Goal: Communication & Community: Answer question/provide support

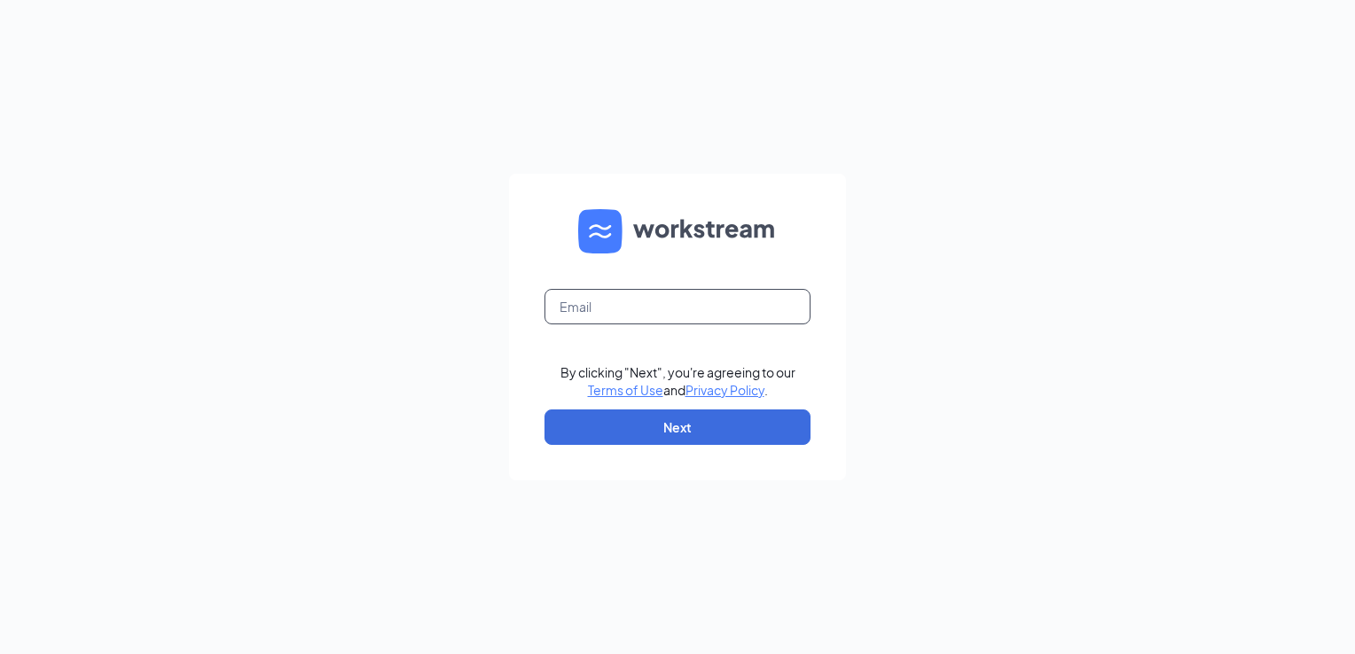
click at [667, 310] on input "text" at bounding box center [677, 306] width 266 height 35
type input "cfa01691facilities@gmail.com"
click at [636, 437] on button "Next" at bounding box center [677, 427] width 266 height 35
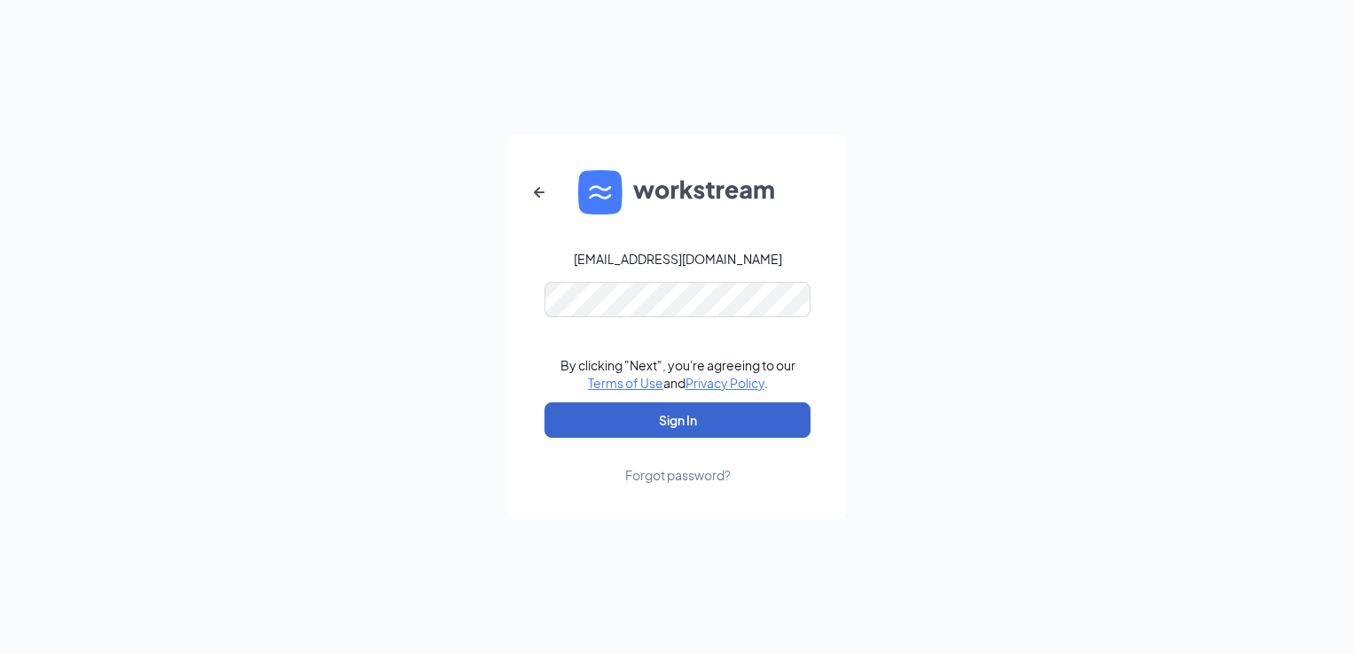
click at [636, 437] on button "Sign In" at bounding box center [677, 420] width 266 height 35
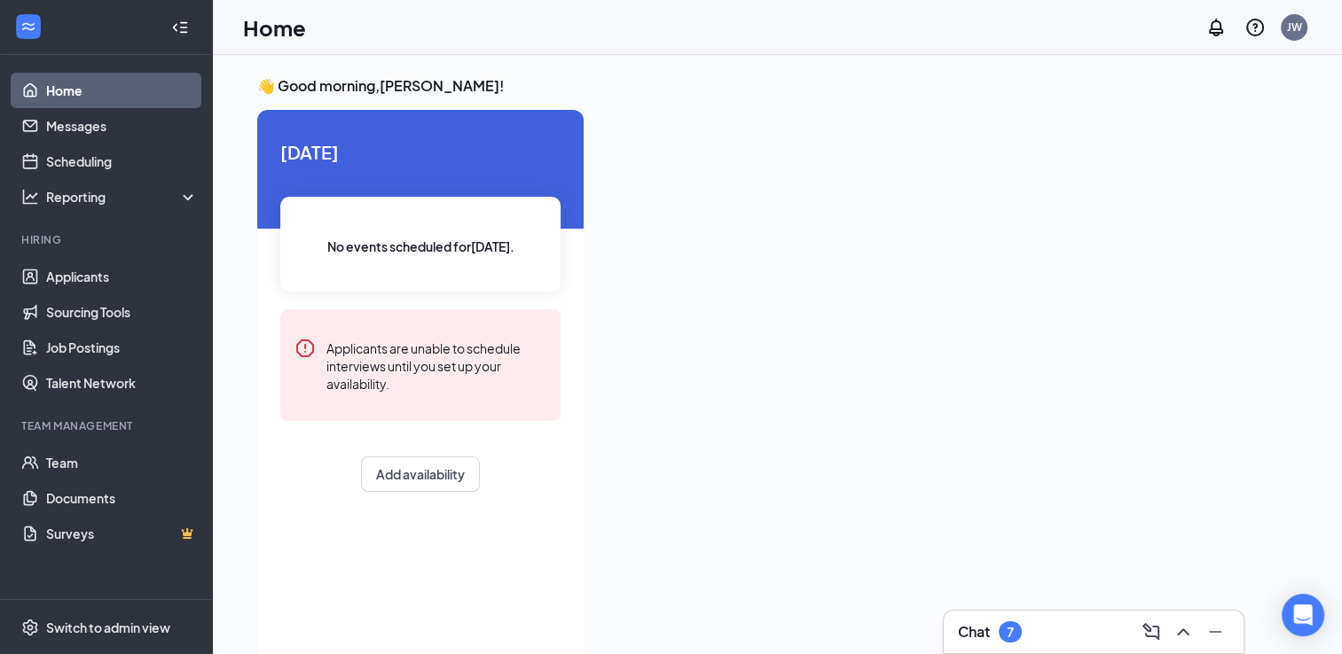
click at [992, 630] on div "Chat 7" at bounding box center [990, 632] width 64 height 21
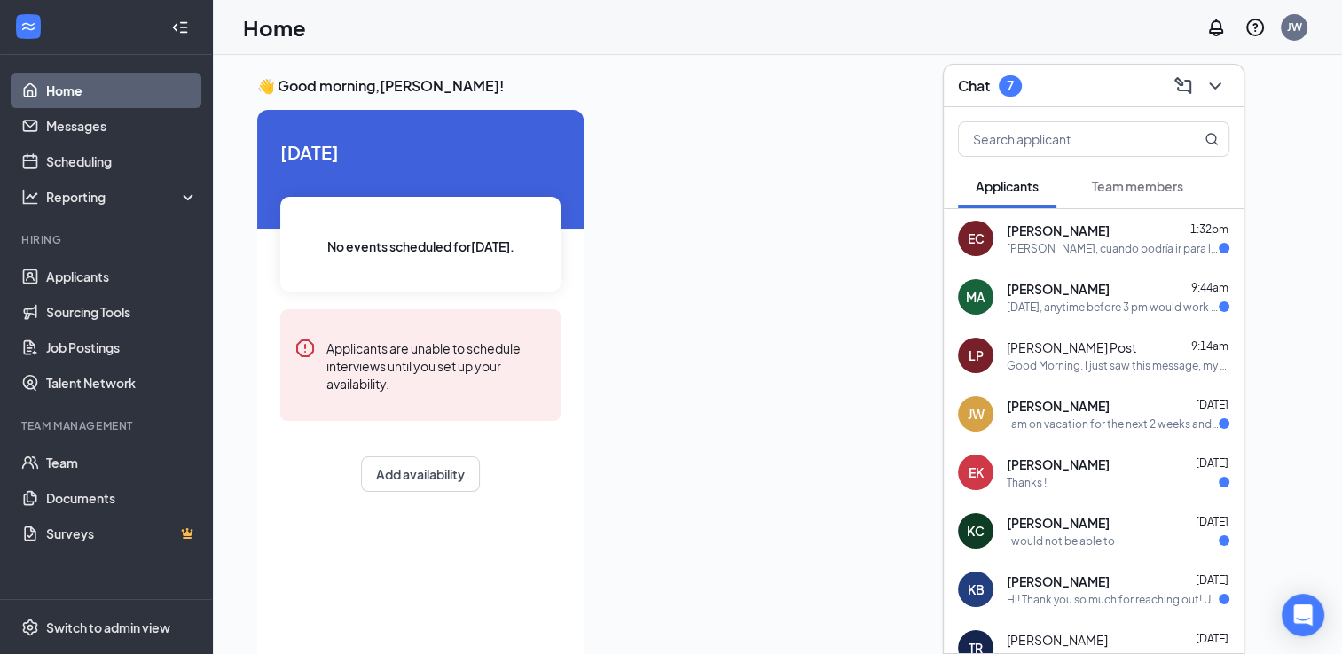
click at [1095, 288] on span "[PERSON_NAME]" at bounding box center [1058, 289] width 103 height 18
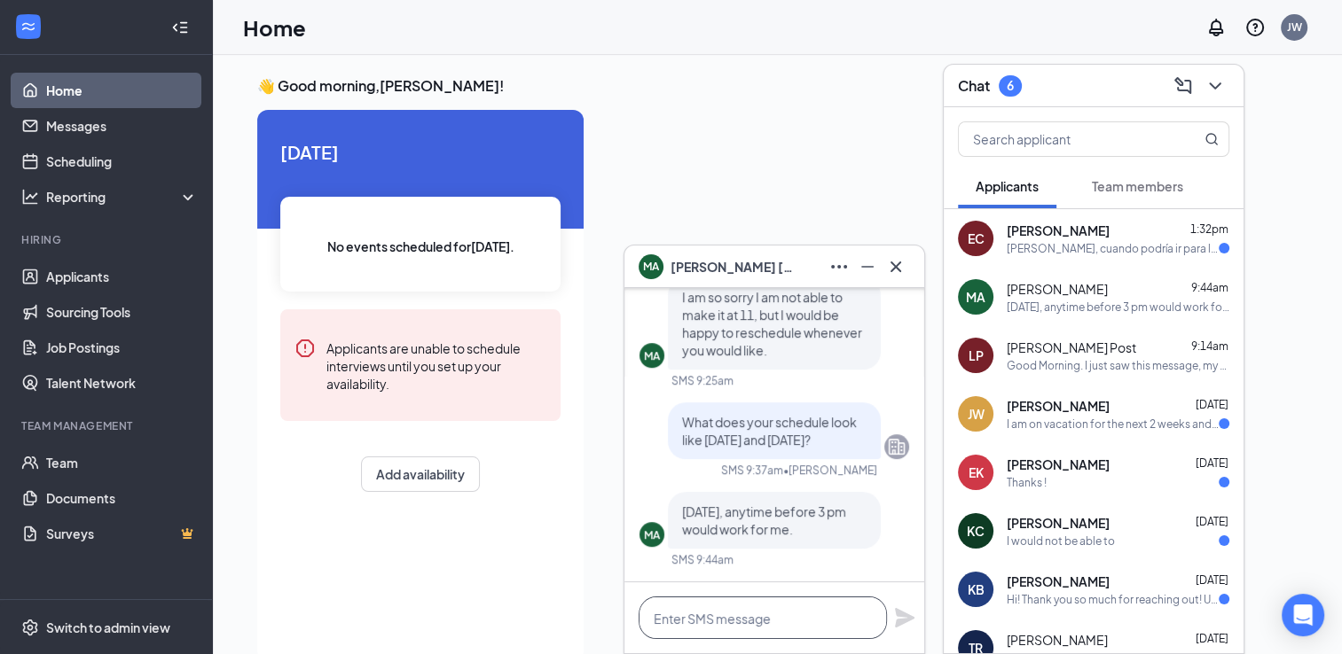
click at [711, 603] on textarea at bounding box center [762, 618] width 248 height 43
type textarea "Lets do 130pm tomorrow"
click at [902, 623] on icon "Plane" at bounding box center [905, 618] width 20 height 20
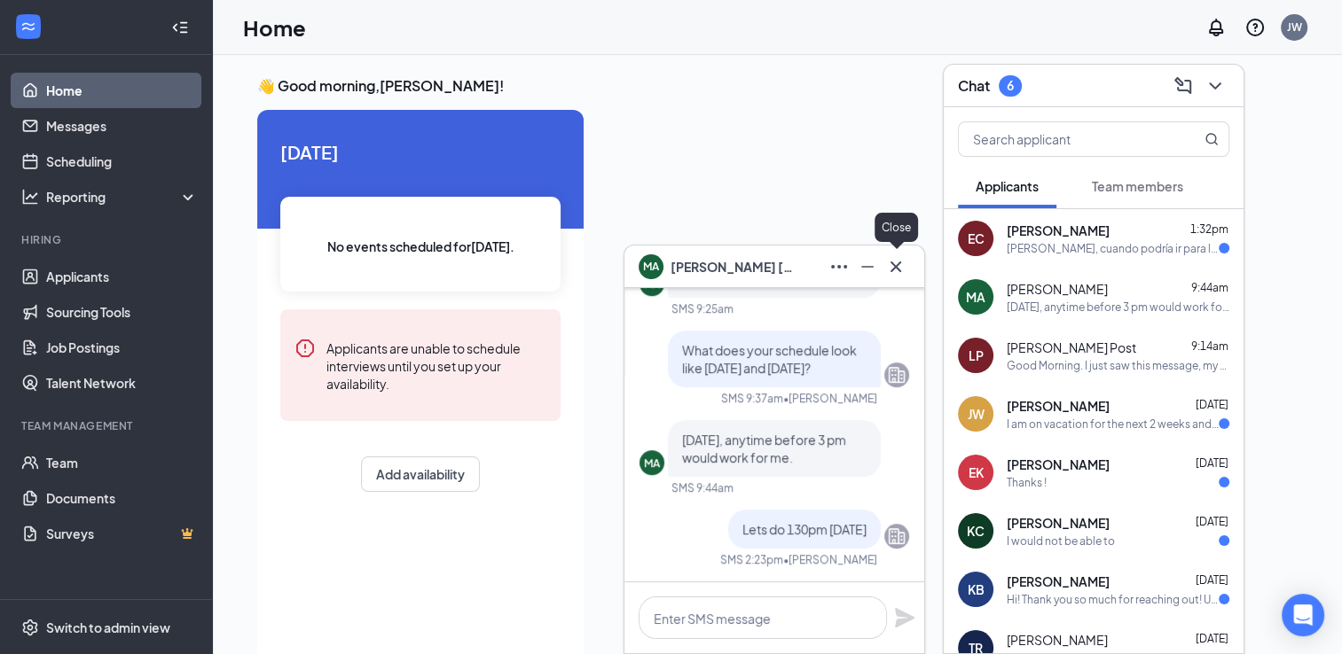
click at [889, 271] on icon "Cross" at bounding box center [895, 266] width 21 height 21
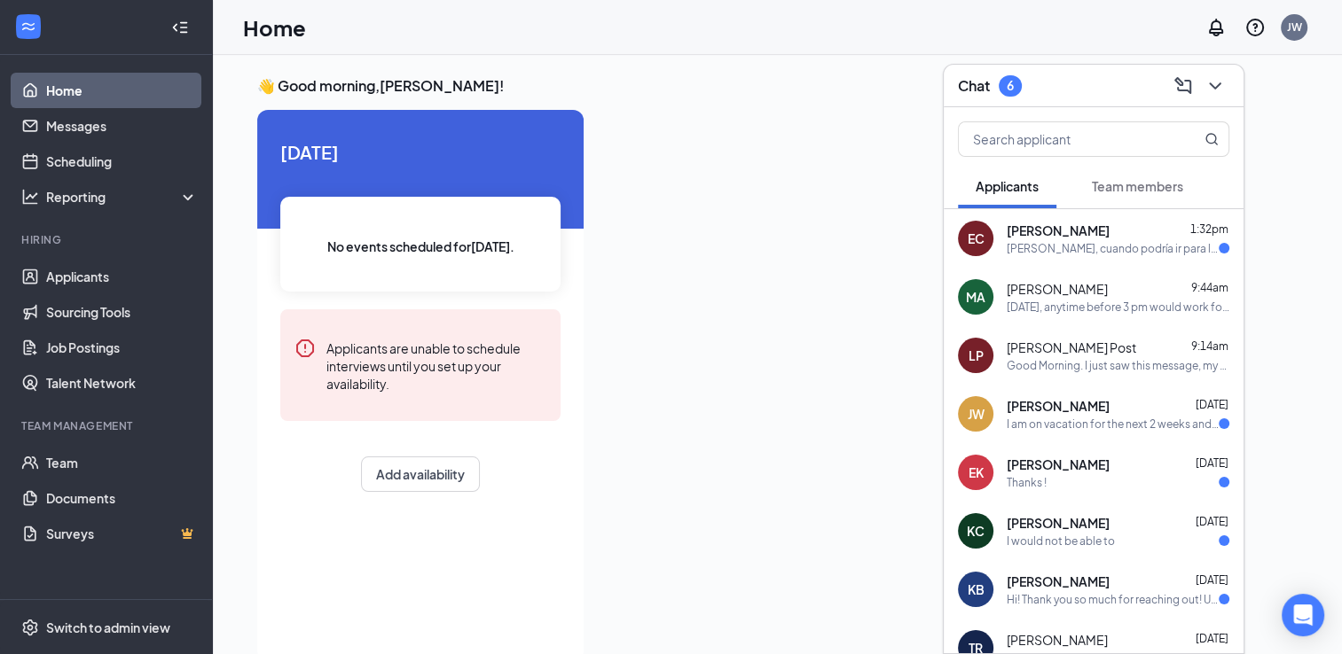
click at [1061, 235] on span "[PERSON_NAME]" at bounding box center [1058, 231] width 103 height 18
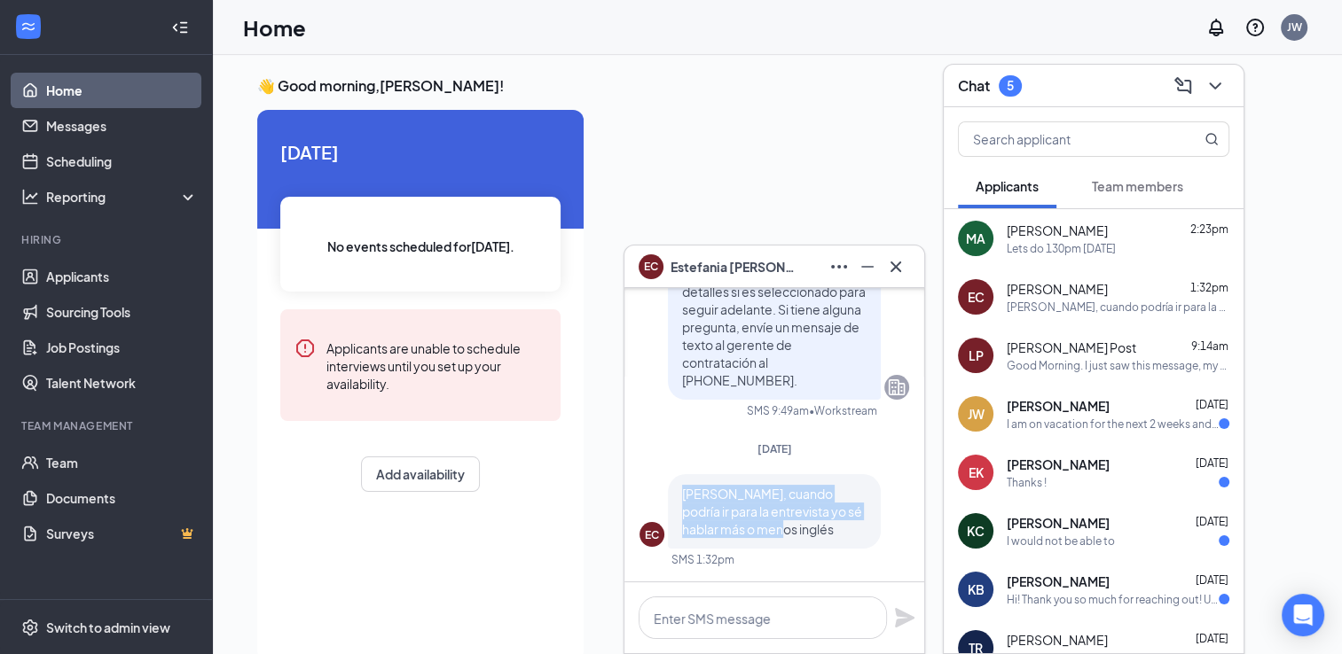
drag, startPoint x: 681, startPoint y: 501, endPoint x: 860, endPoint y: 548, distance: 185.2
click at [860, 548] on div "Hola, cuando podría ir para la entrevista yo sé hablar más o menos inglés" at bounding box center [774, 511] width 213 height 74
copy span "Hola, cuando podría ir para la entrevista yo sé hablar más o menos inglés"
paste textarea "Tengo a alguien que habla español mañana, ¿puedes venir a las 2 p.m.?"
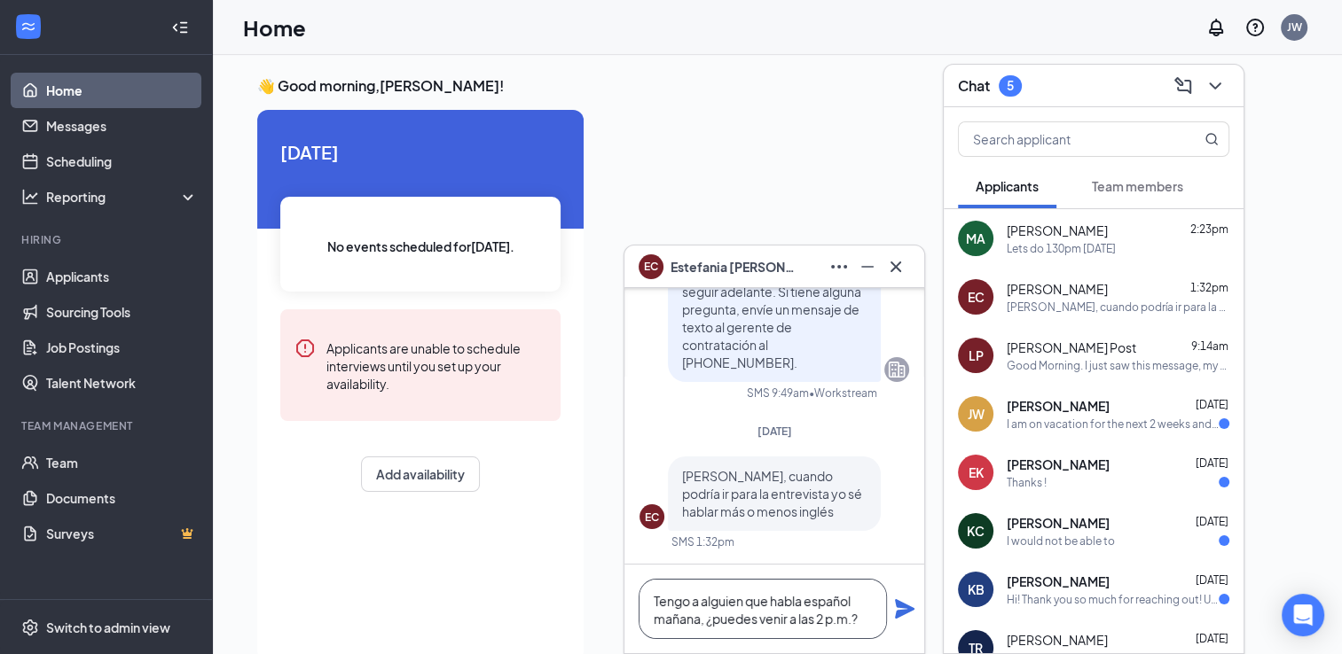
type textarea "Tengo a alguien que habla español mañana, ¿puedes venir a las 2 p.m.?"
click at [904, 623] on div "Tengo a alguien que habla español mañana, ¿puedes venir a las 2 p.m.?" at bounding box center [774, 609] width 300 height 89
click at [904, 610] on icon "Plane" at bounding box center [905, 609] width 20 height 20
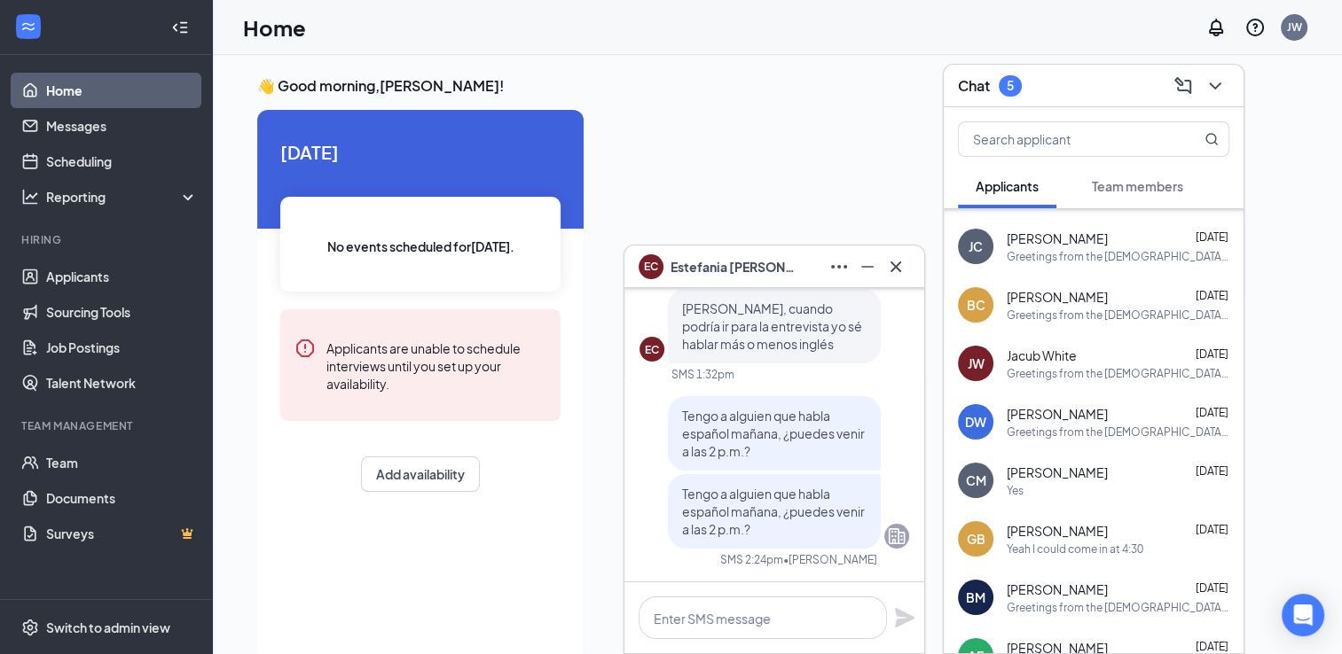
scroll to position [520, 0]
click at [1221, 94] on icon "ChevronDown" at bounding box center [1214, 85] width 21 height 21
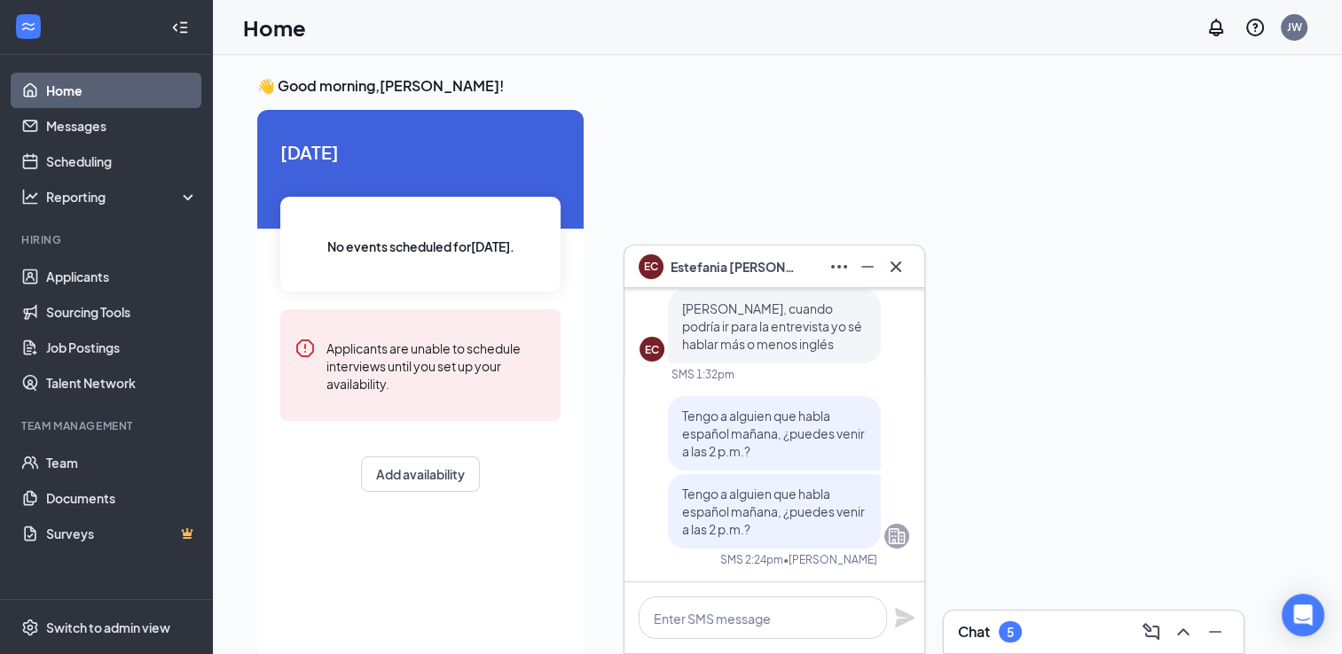
scroll to position [0, 0]
click at [901, 265] on icon "Cross" at bounding box center [895, 266] width 21 height 21
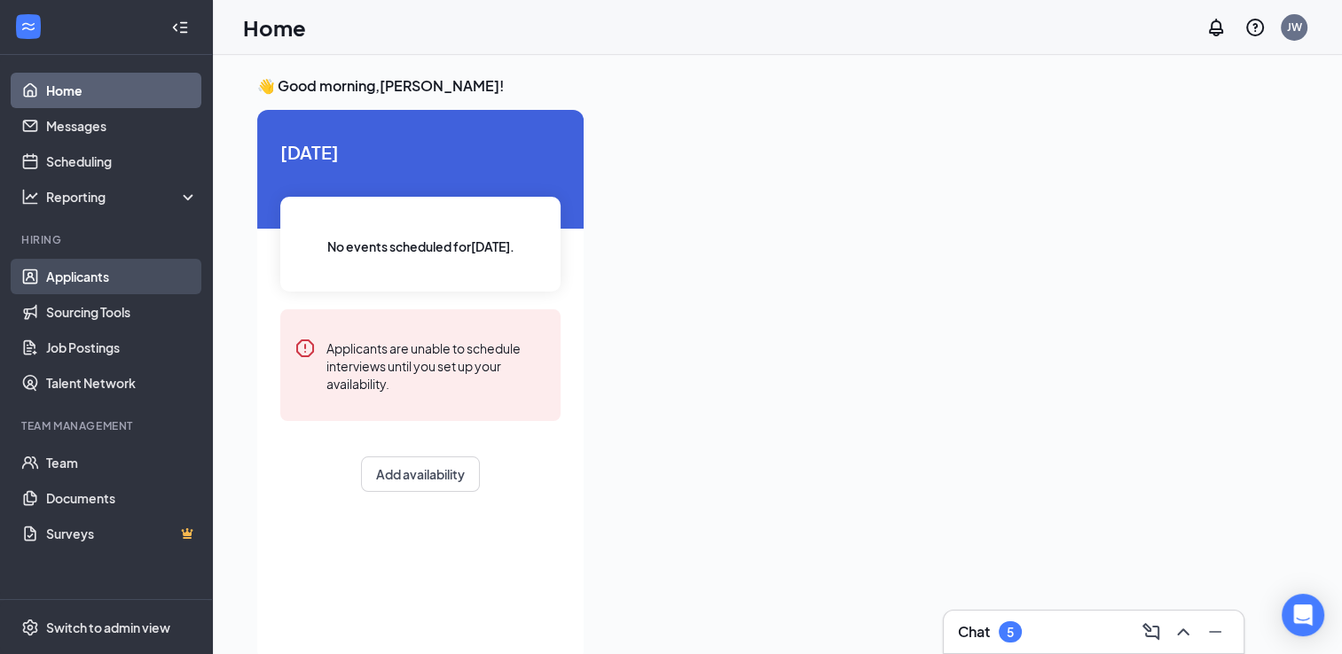
click at [136, 278] on link "Applicants" at bounding box center [122, 276] width 152 height 35
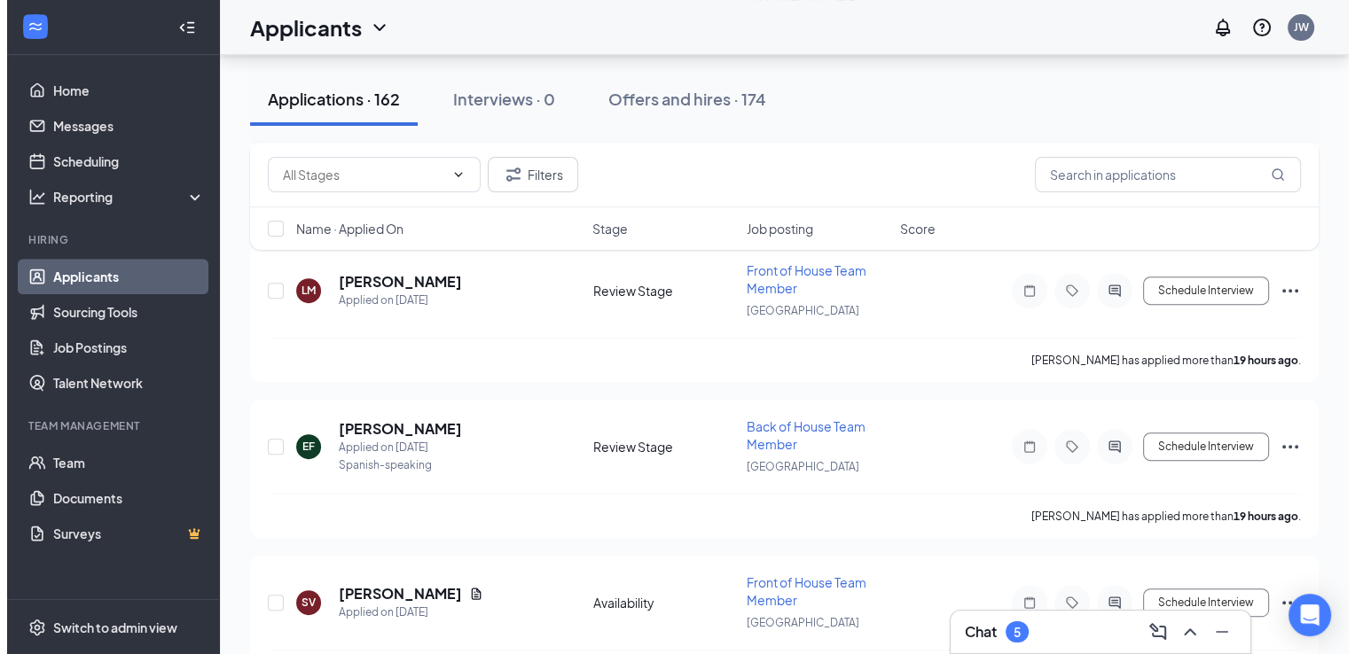
scroll to position [665, 0]
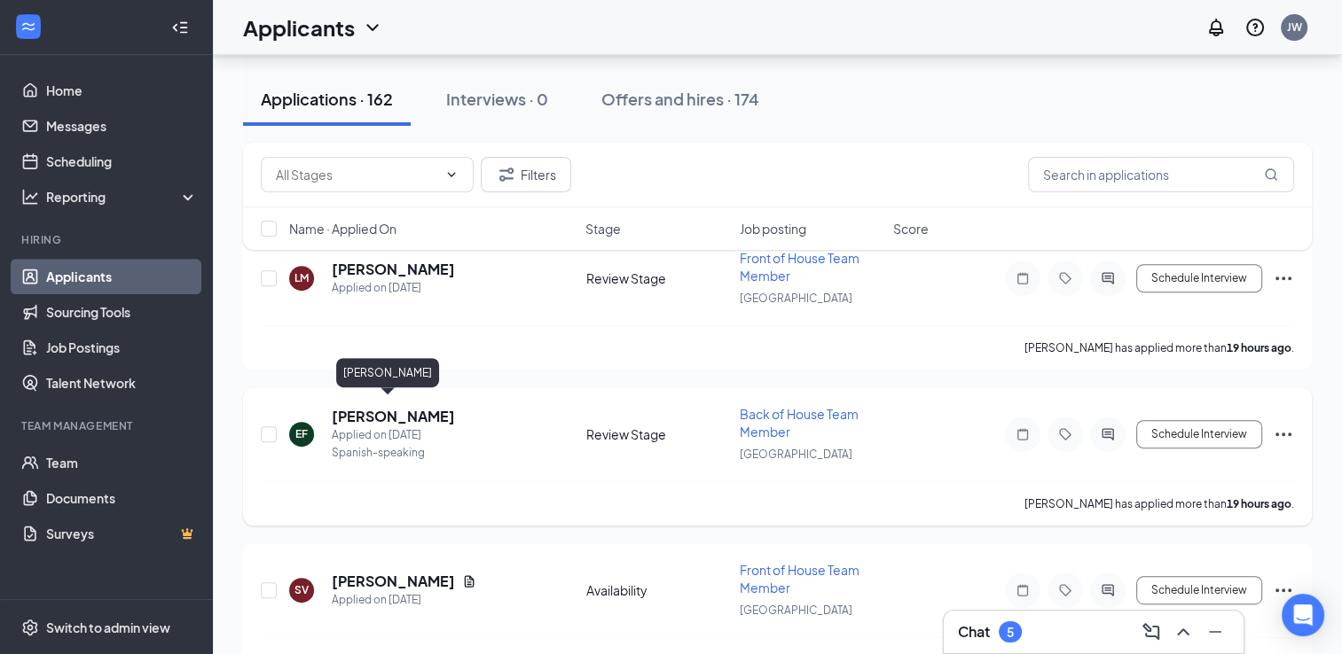
click at [337, 407] on h5 "Elva Frausto" at bounding box center [393, 417] width 123 height 20
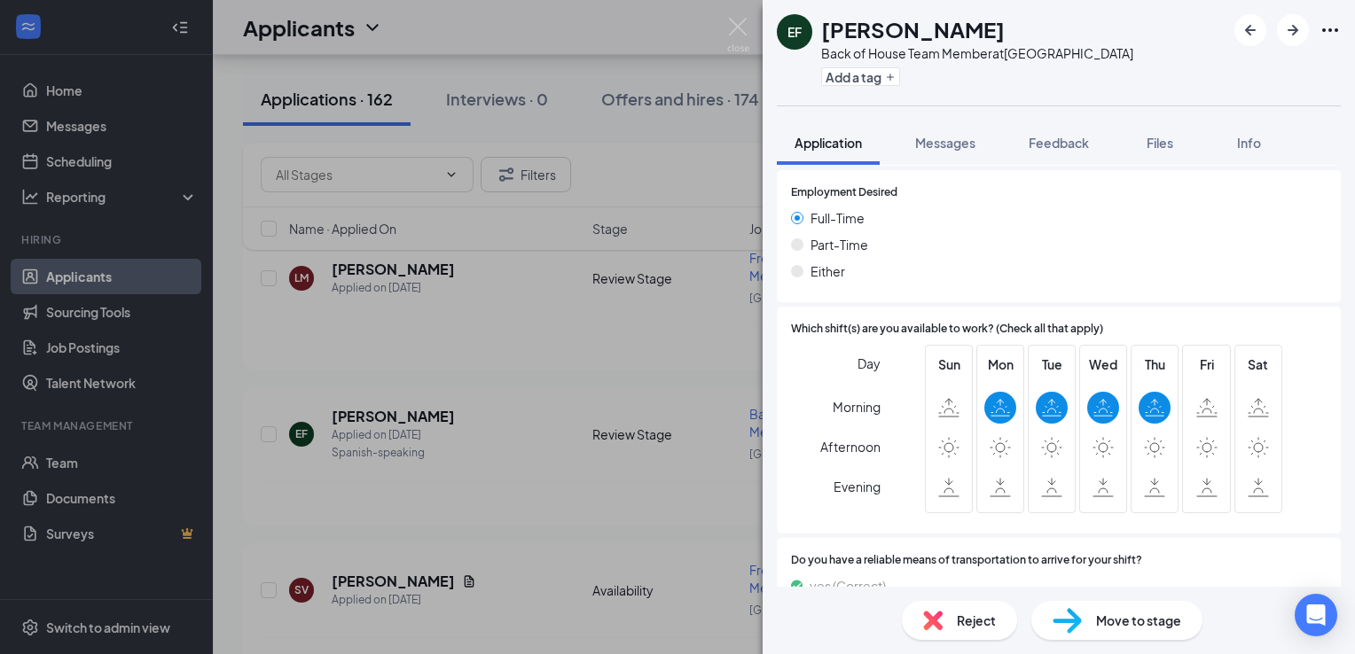
scroll to position [1025, 0]
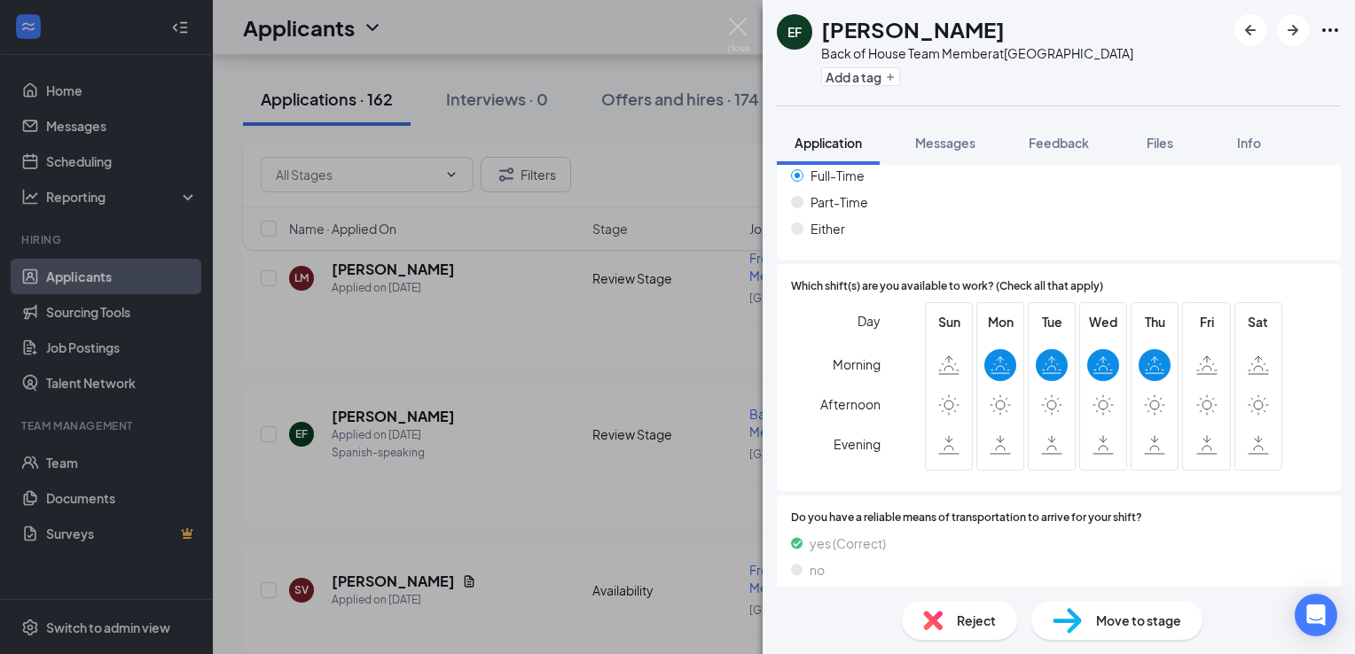
click at [921, 621] on div "Reject" at bounding box center [959, 620] width 115 height 39
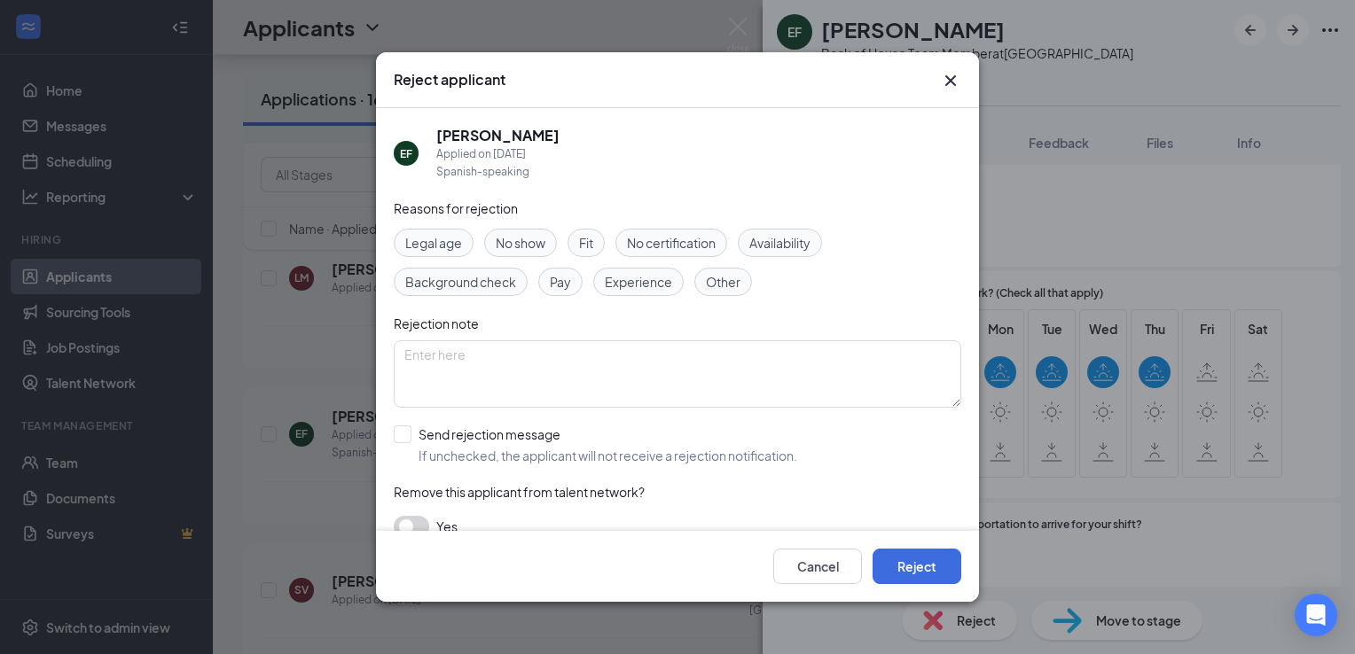
click at [783, 240] on span "Availability" at bounding box center [779, 243] width 61 height 20
click at [885, 556] on button "Reject" at bounding box center [917, 566] width 89 height 35
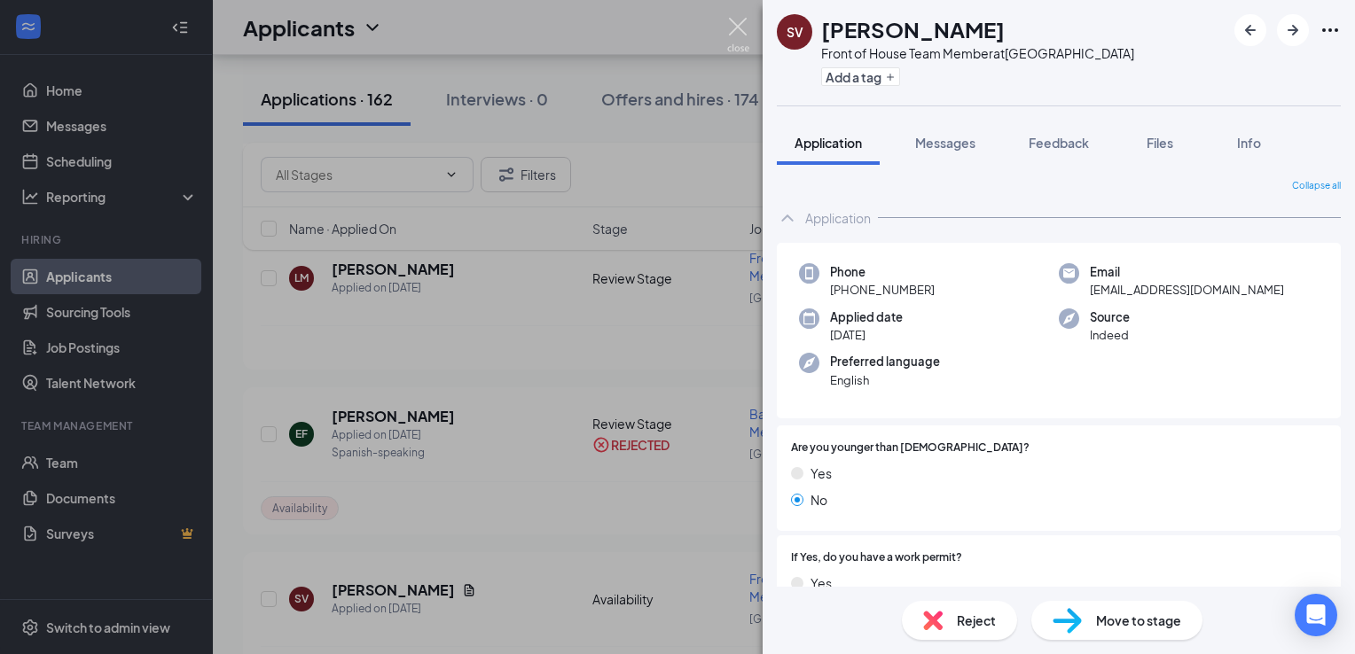
click at [736, 27] on img at bounding box center [738, 35] width 22 height 35
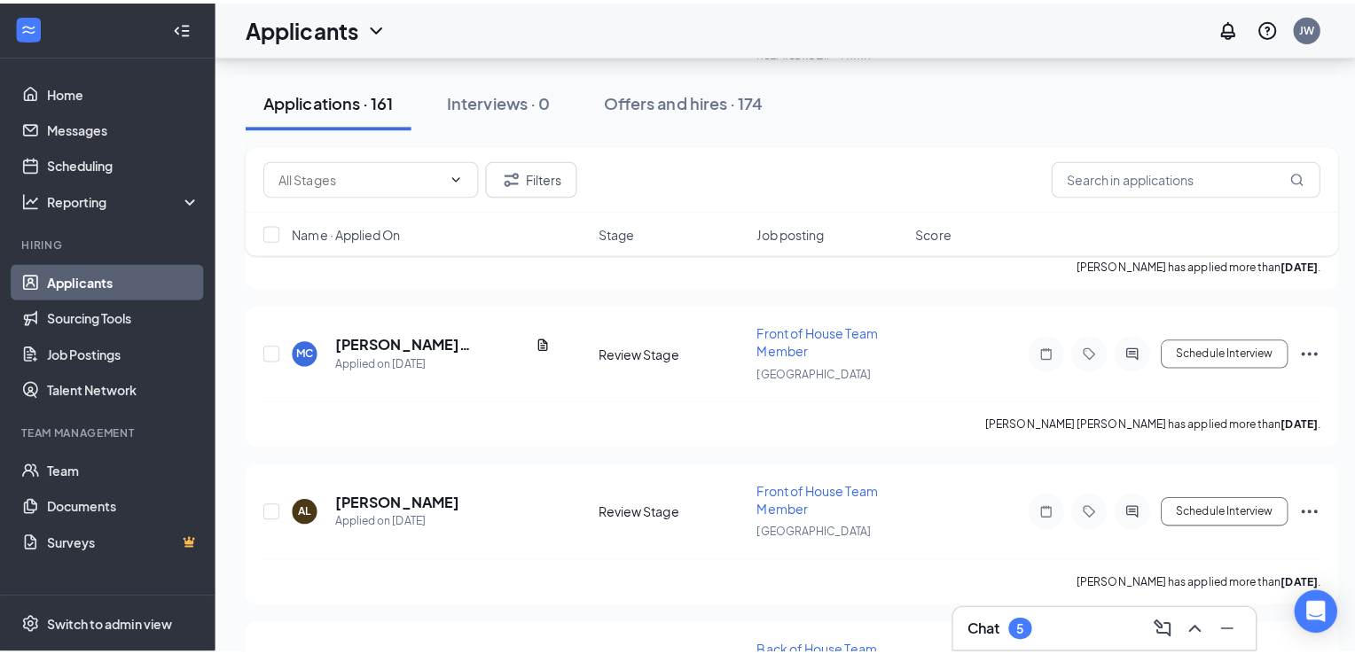
scroll to position [2808, 0]
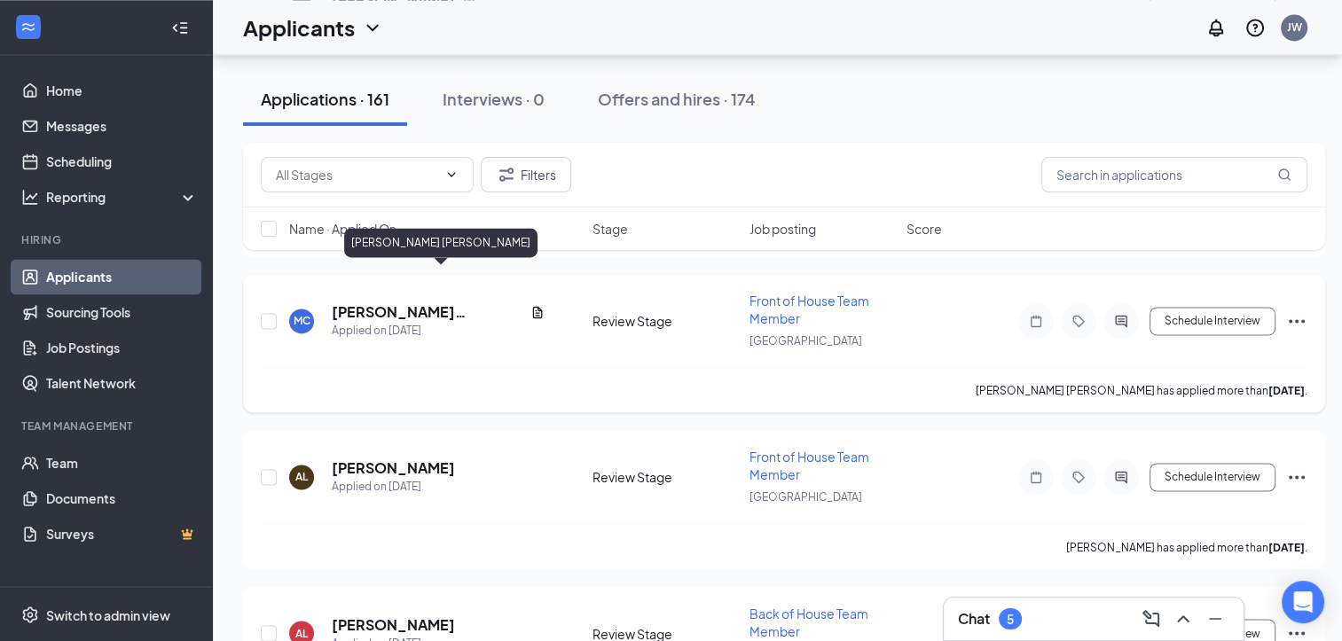
click at [432, 302] on h5 "[PERSON_NAME] [PERSON_NAME]" at bounding box center [428, 312] width 192 height 20
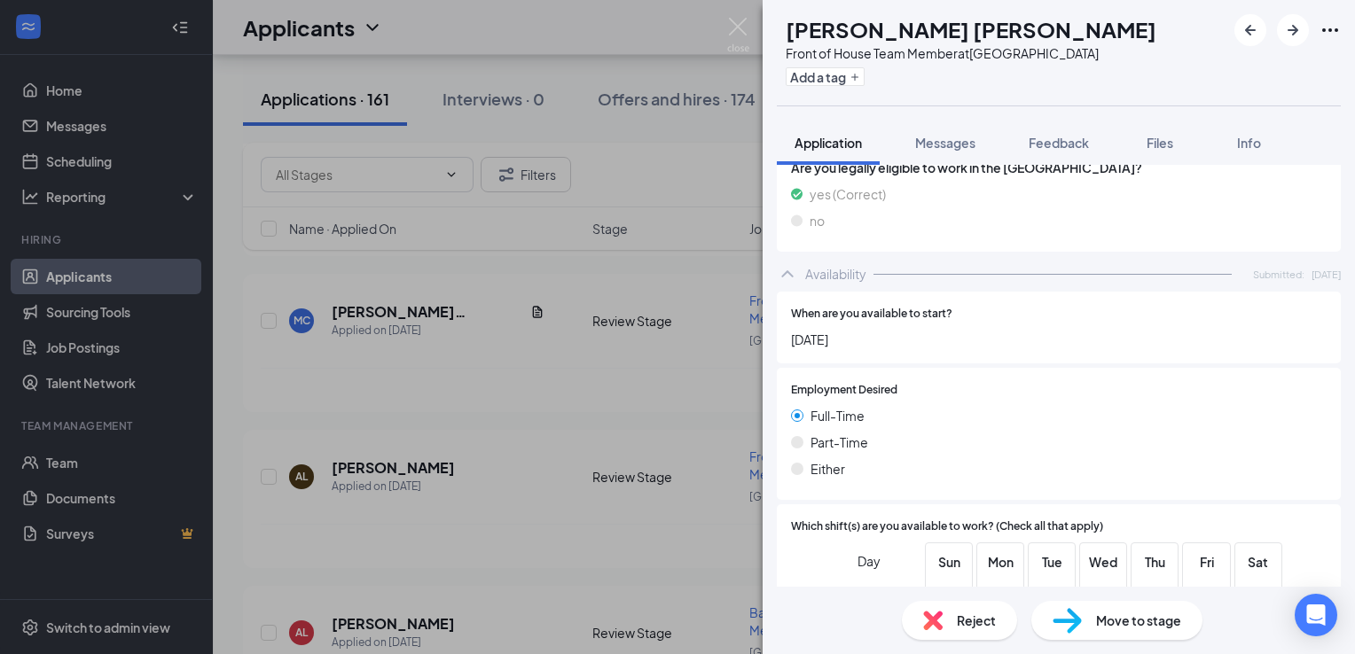
scroll to position [921, 0]
click at [730, 18] on img at bounding box center [738, 35] width 22 height 35
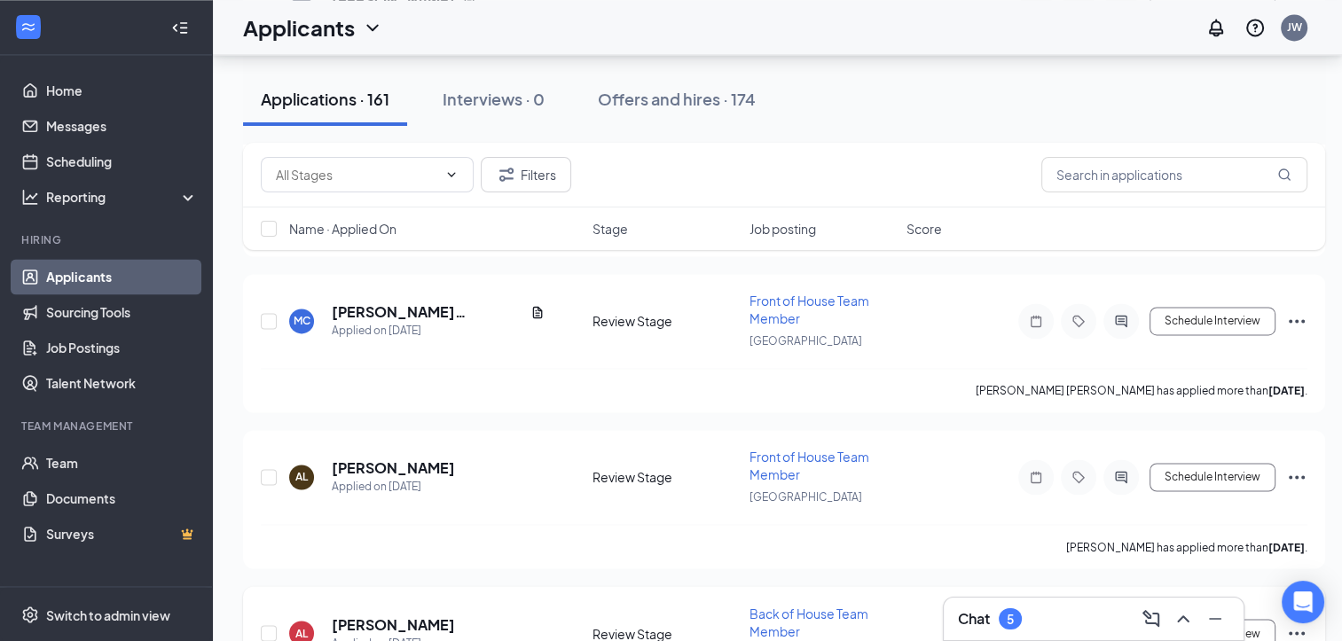
click at [436, 615] on h5 "[PERSON_NAME]" at bounding box center [393, 625] width 123 height 20
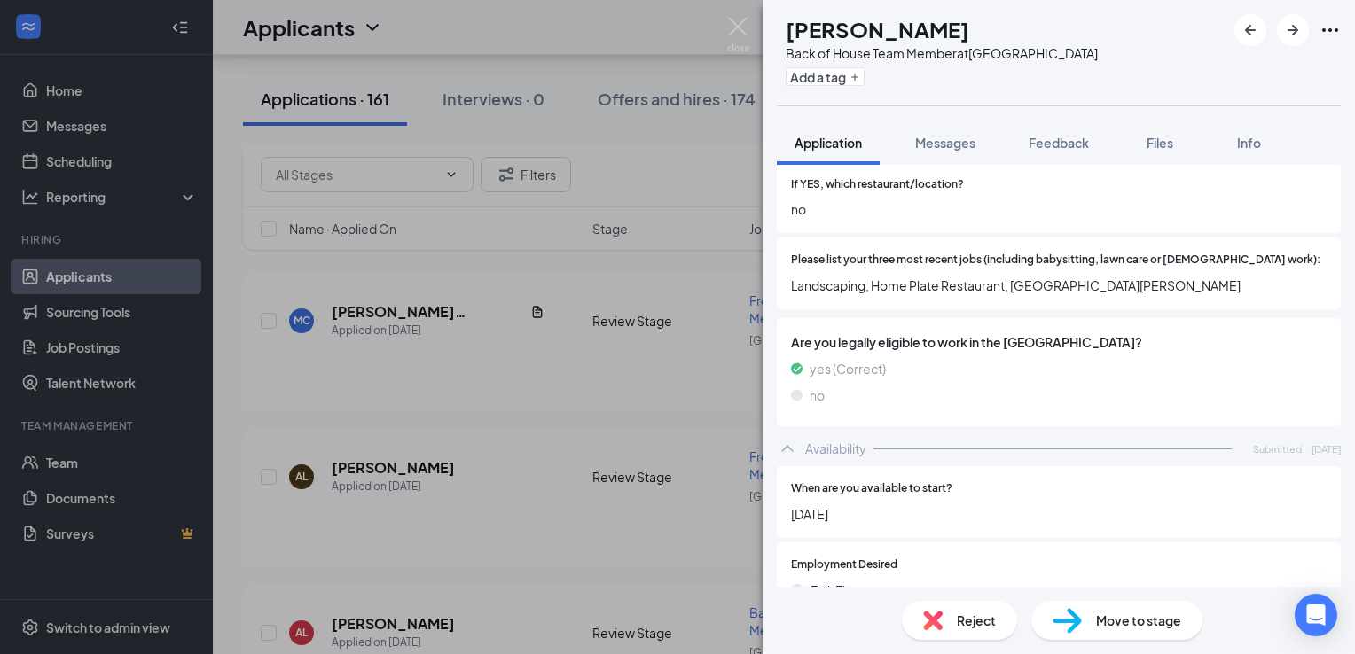
scroll to position [1075, 0]
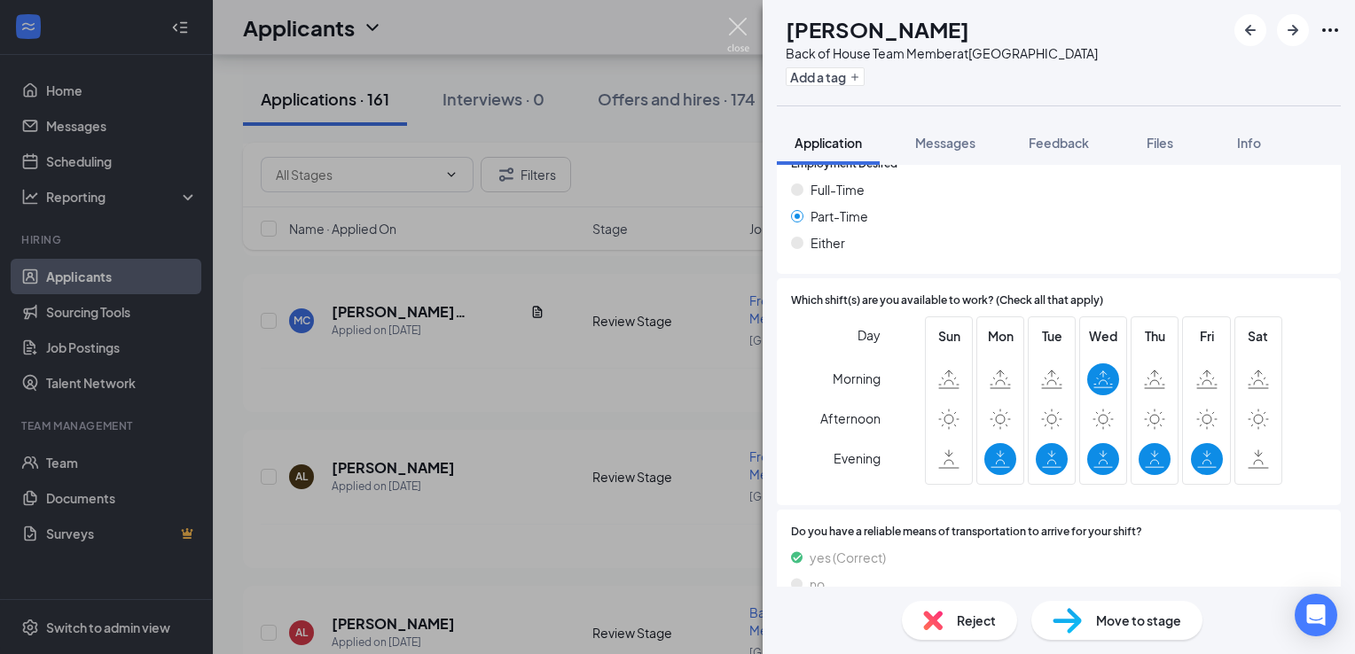
click at [739, 34] on img at bounding box center [738, 35] width 22 height 35
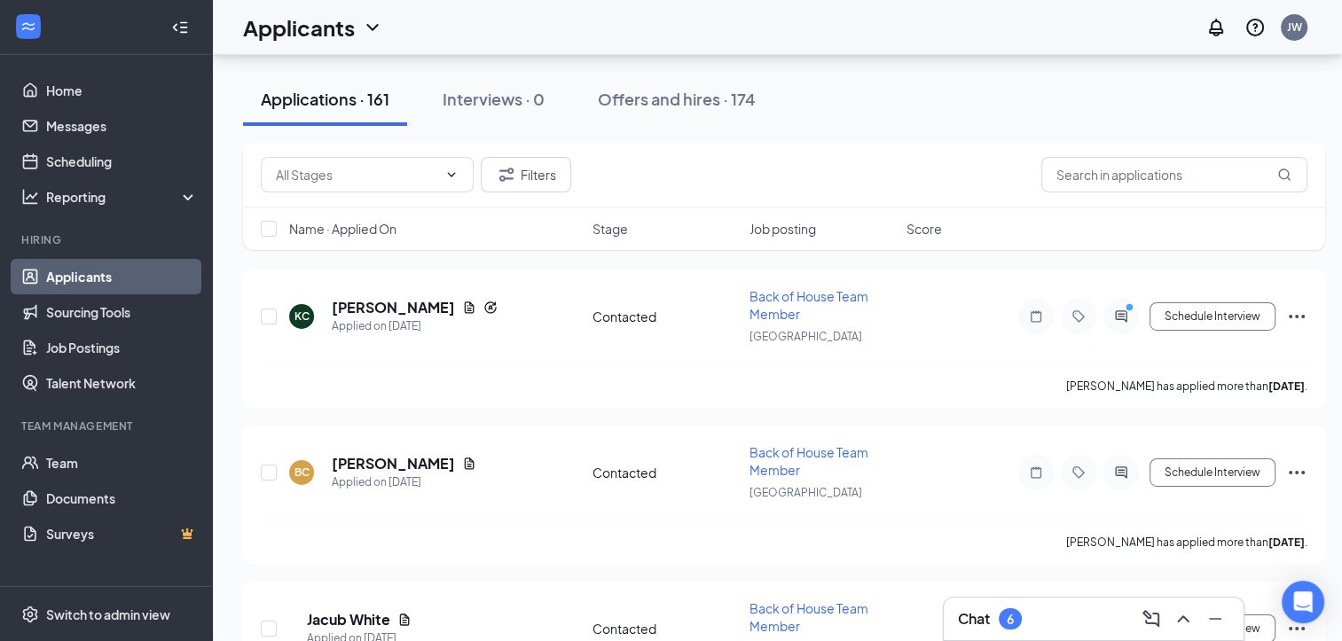
scroll to position [5955, 0]
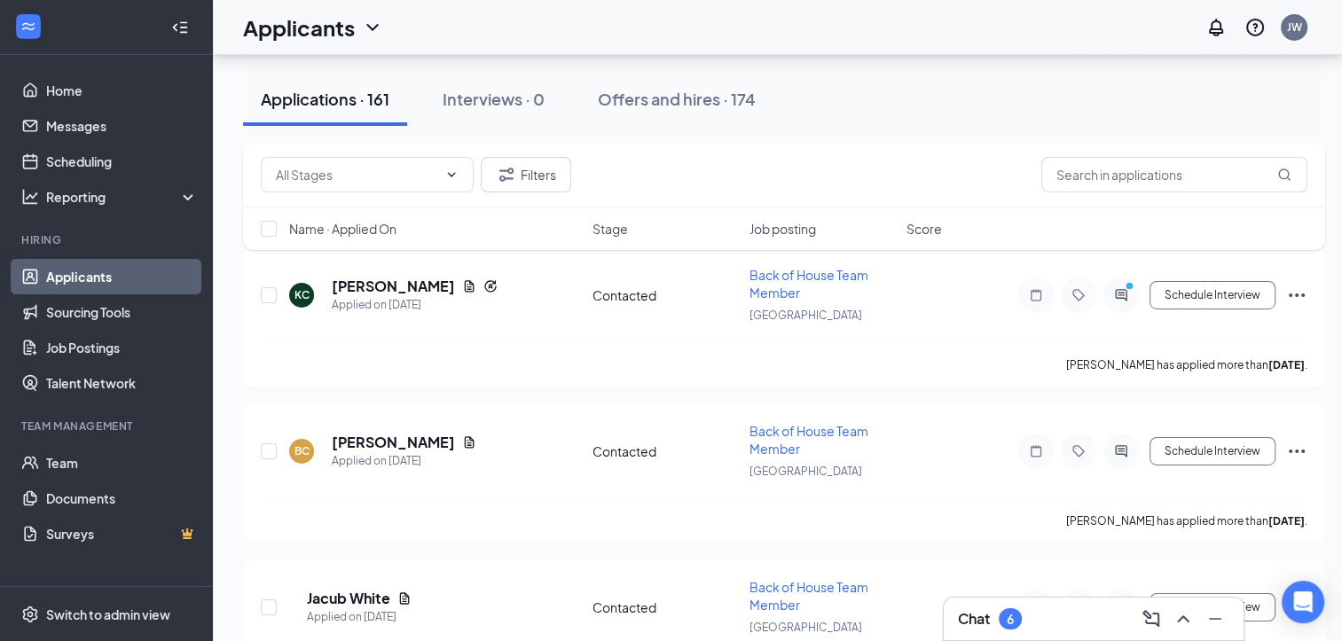
click at [1054, 600] on div "Chat 6" at bounding box center [1094, 619] width 300 height 43
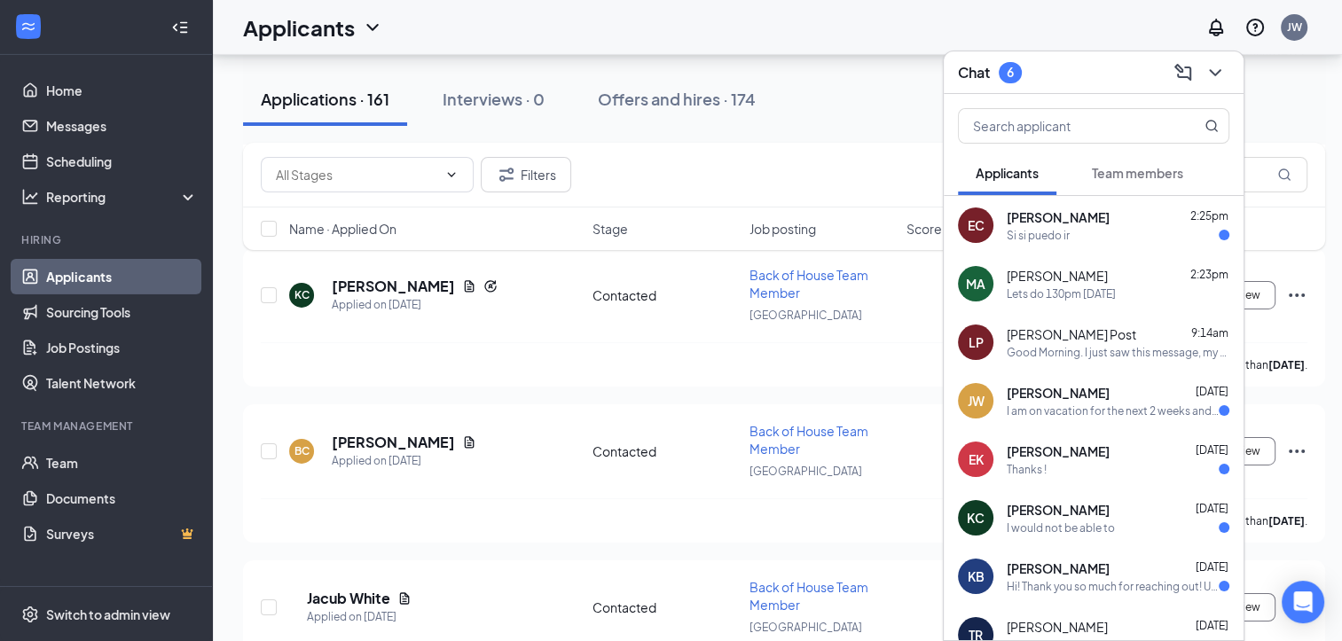
click at [1096, 215] on span "[PERSON_NAME]" at bounding box center [1058, 217] width 103 height 18
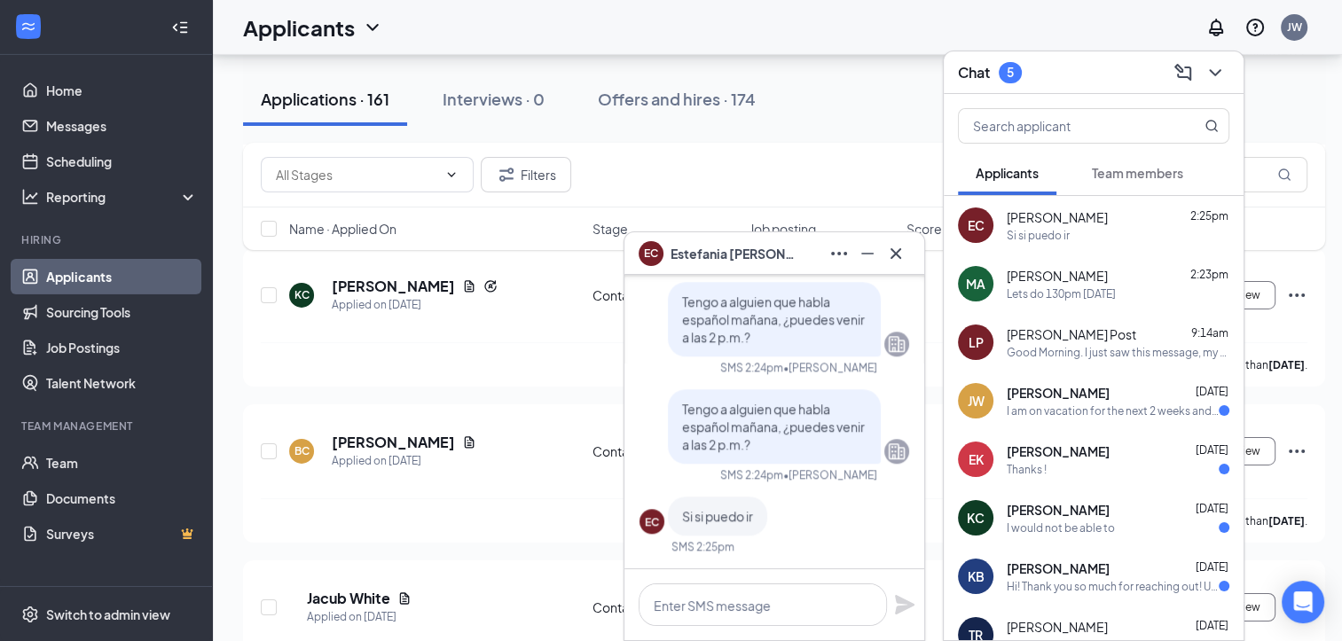
click at [733, 632] on div at bounding box center [774, 604] width 300 height 71
click at [744, 607] on textarea at bounding box center [762, 605] width 248 height 43
type textarea "Hasta manana"
click at [899, 602] on icon "Plane" at bounding box center [905, 605] width 20 height 20
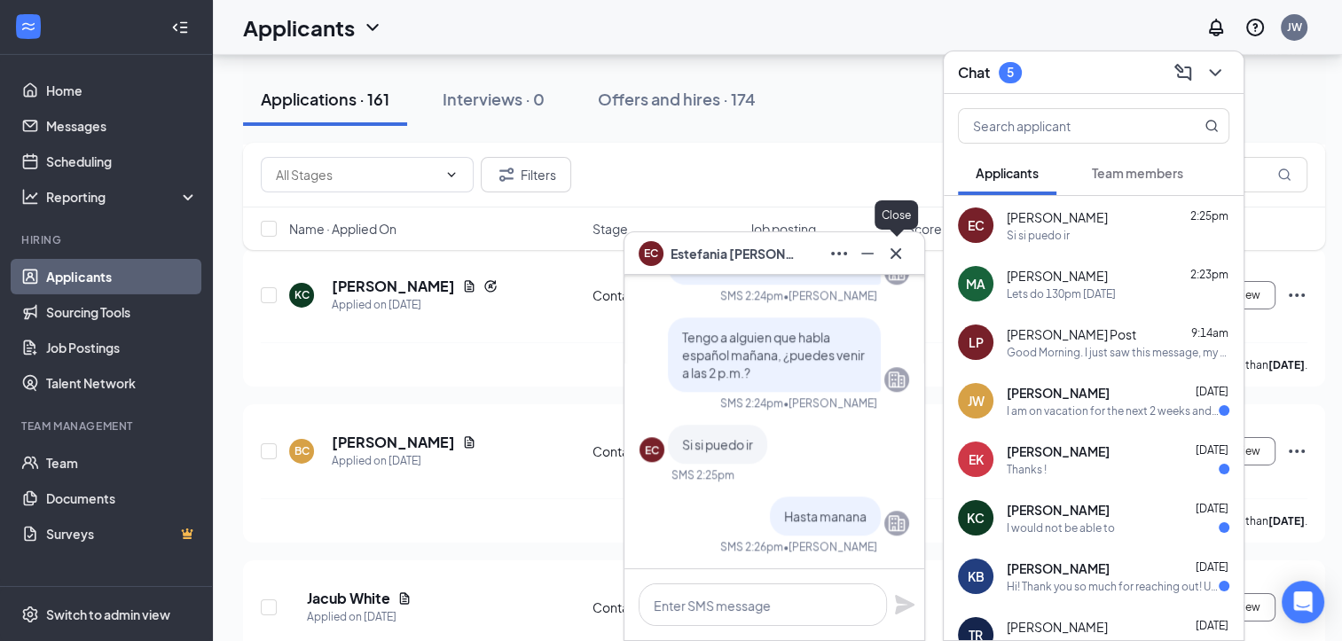
click at [890, 255] on icon "Cross" at bounding box center [895, 253] width 21 height 21
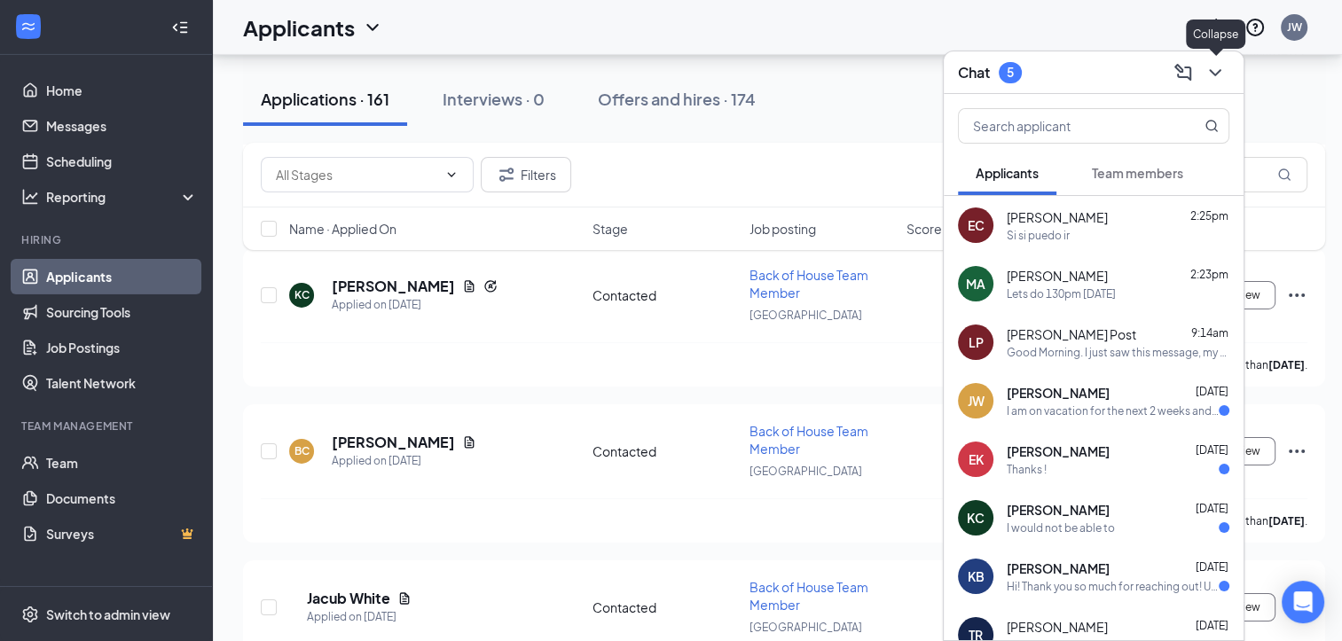
click at [1216, 84] on button at bounding box center [1215, 73] width 28 height 28
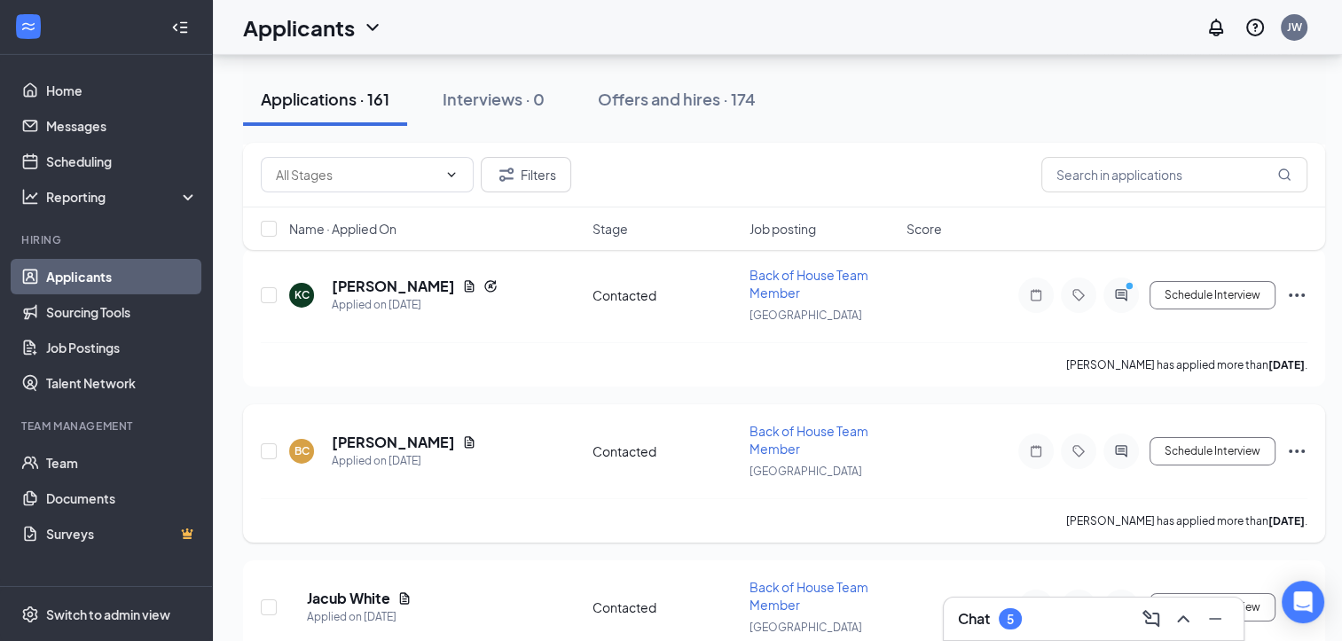
scroll to position [5955, 13]
click at [149, 265] on link "Applicants" at bounding box center [122, 276] width 152 height 35
click at [104, 262] on link "Applicants" at bounding box center [122, 276] width 152 height 35
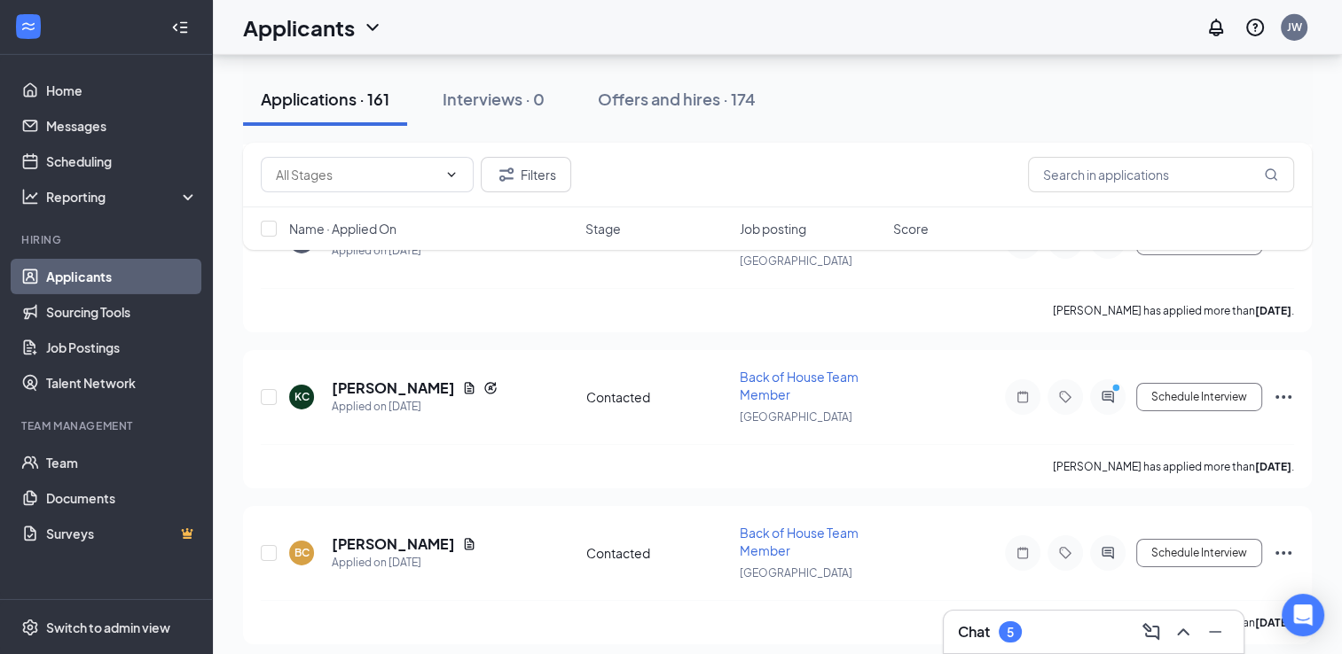
scroll to position [5942, 0]
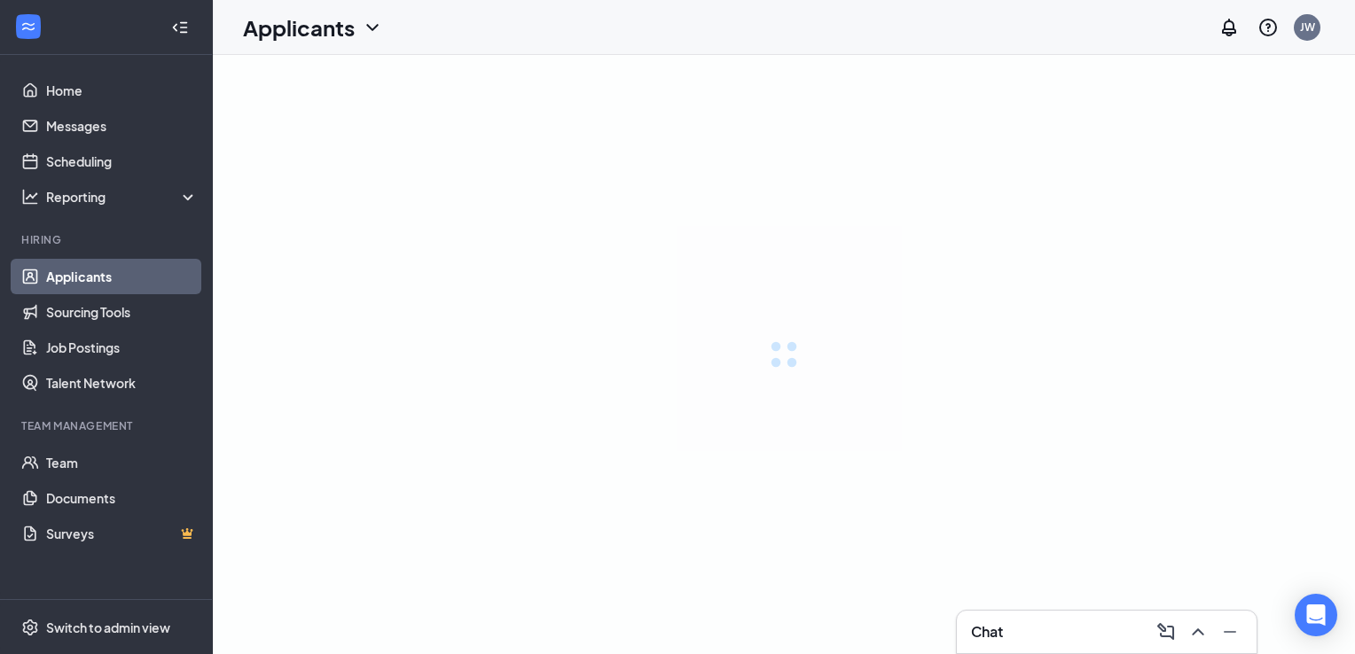
click at [96, 268] on link "Applicants" at bounding box center [122, 276] width 152 height 35
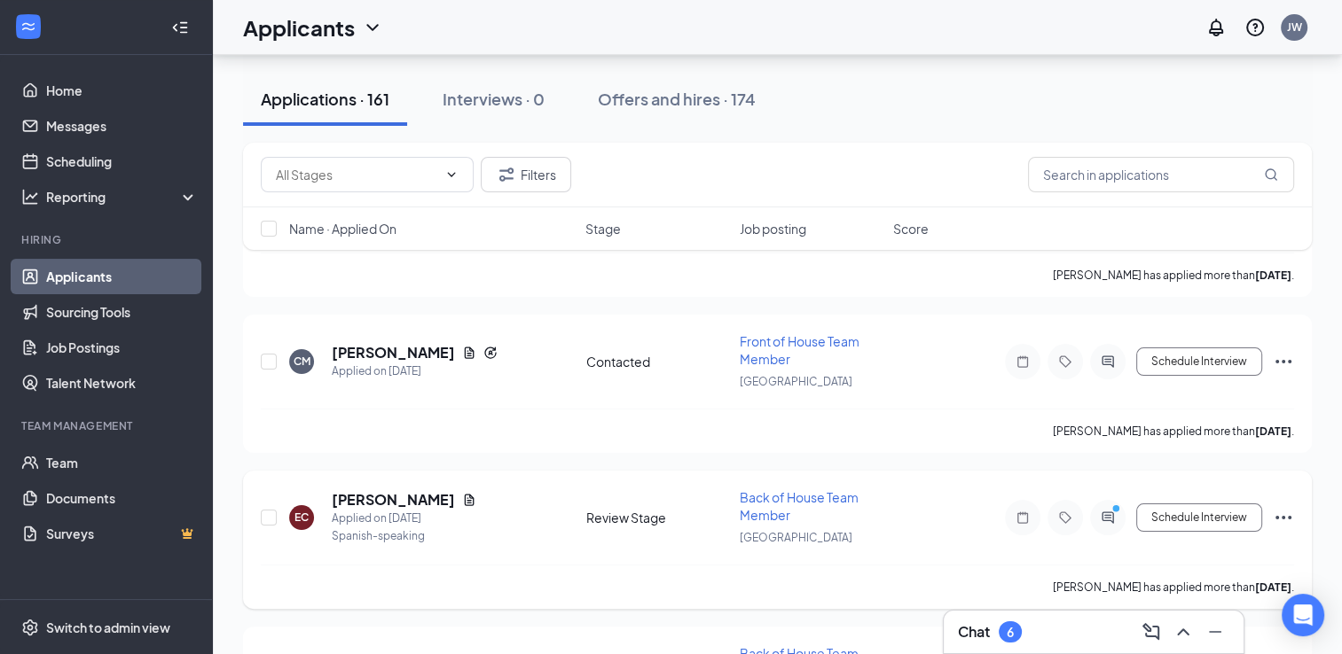
scroll to position [7089, 0]
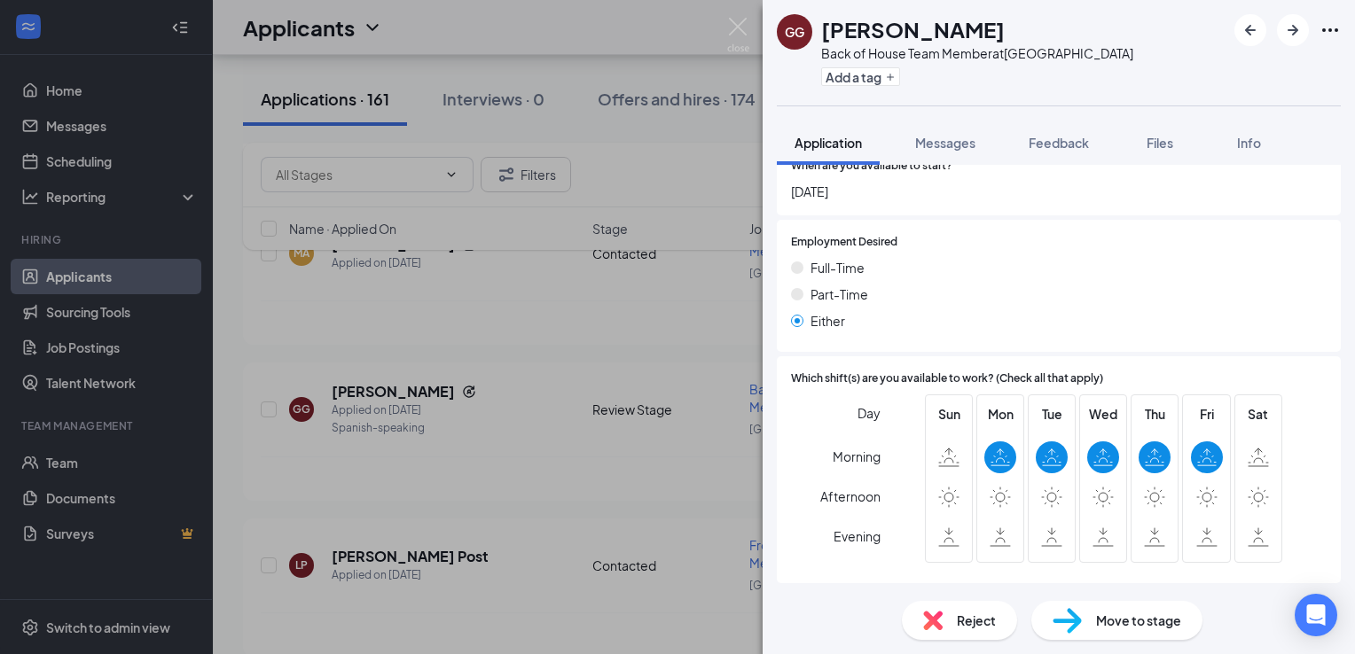
scroll to position [1075, 0]
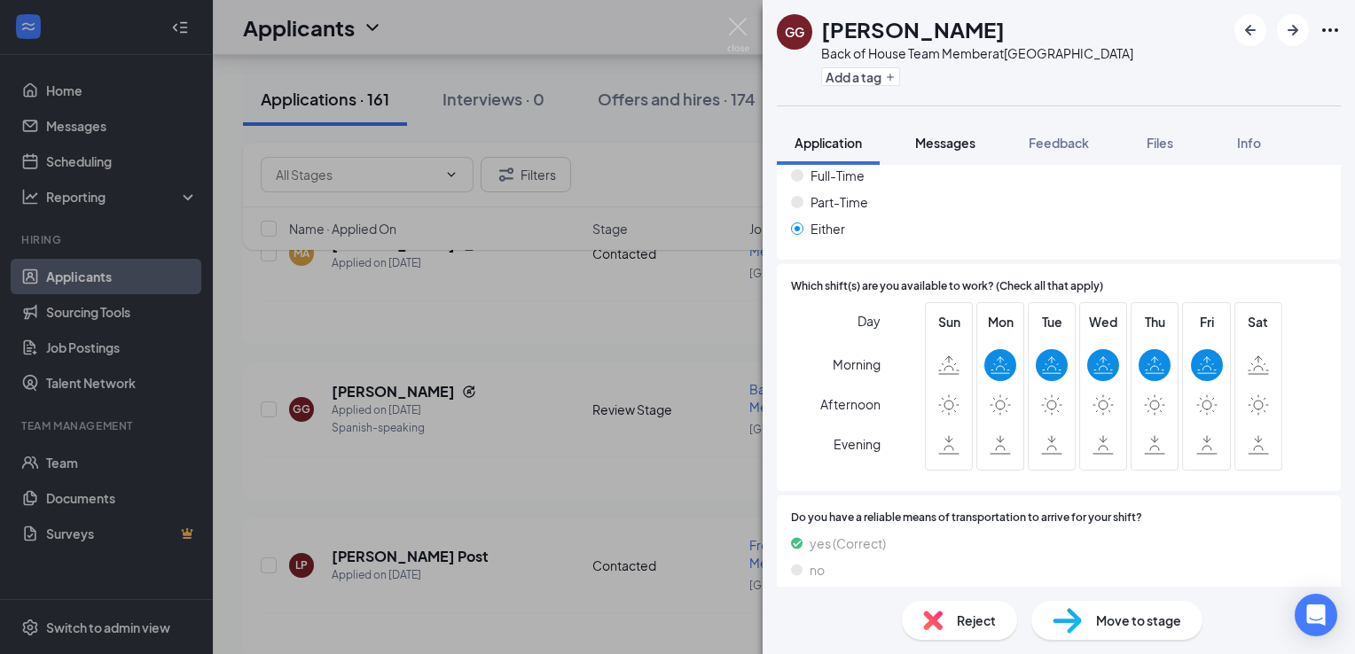
click at [950, 121] on button "Messages" at bounding box center [945, 143] width 96 height 44
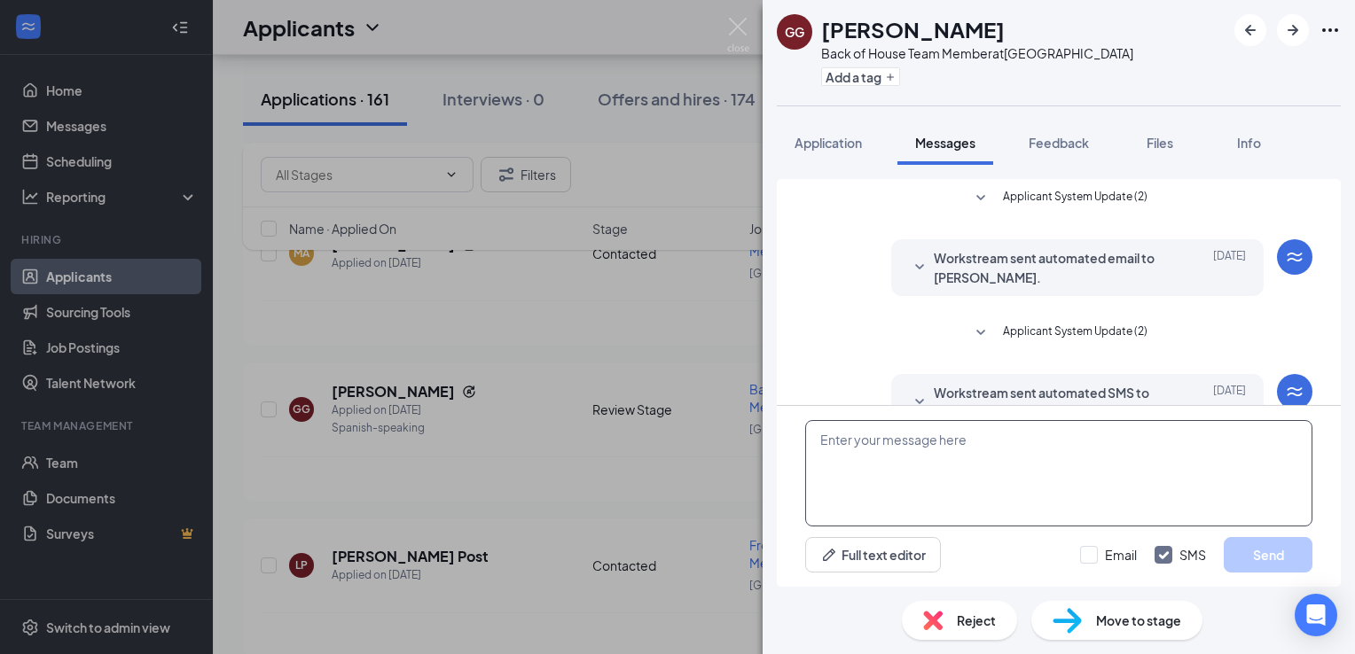
click at [1043, 446] on textarea at bounding box center [1058, 473] width 507 height 106
paste textarea "Tengo a alguien que habla español mañana, ¿puedes venir a las 2 p.m.?"
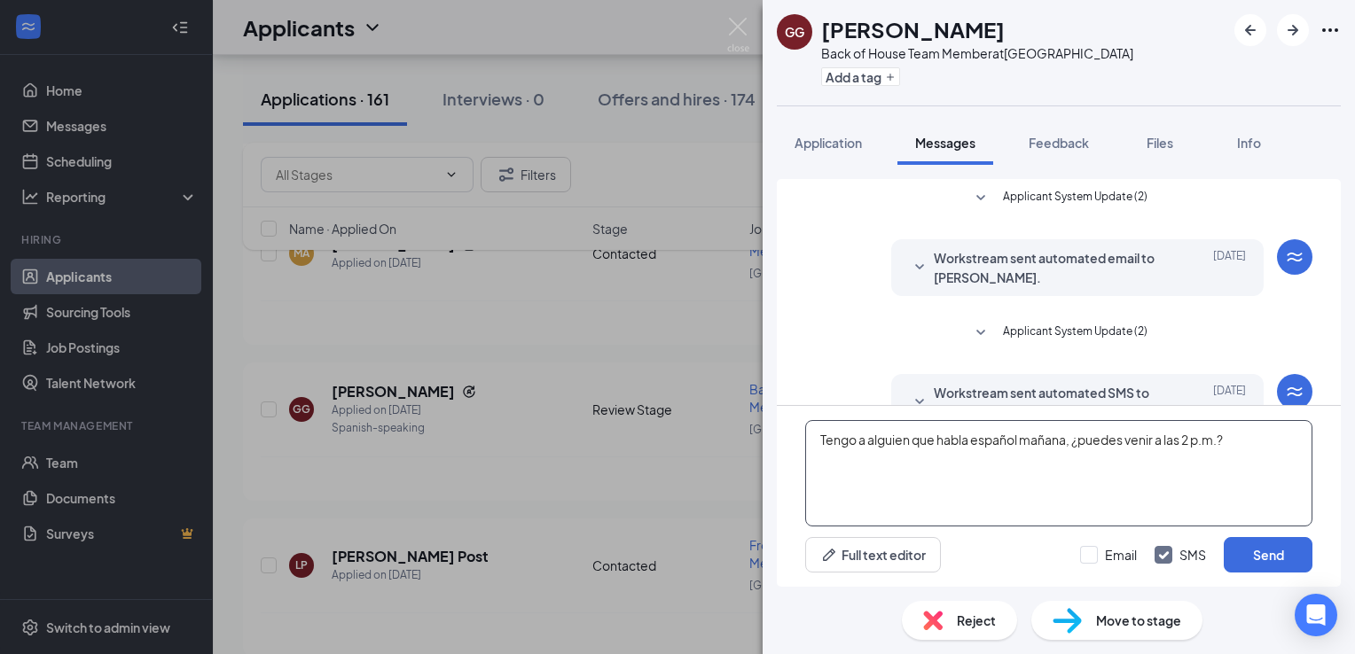
click at [1195, 443] on textarea "Tengo a alguien que habla español mañana, ¿puedes venir a las 2 p.m.?" at bounding box center [1058, 473] width 507 height 106
type textarea "Tengo a alguien que habla español mañana, ¿puedes venir a las 2 :30p.m.?"
click at [1244, 548] on button "Send" at bounding box center [1268, 554] width 89 height 35
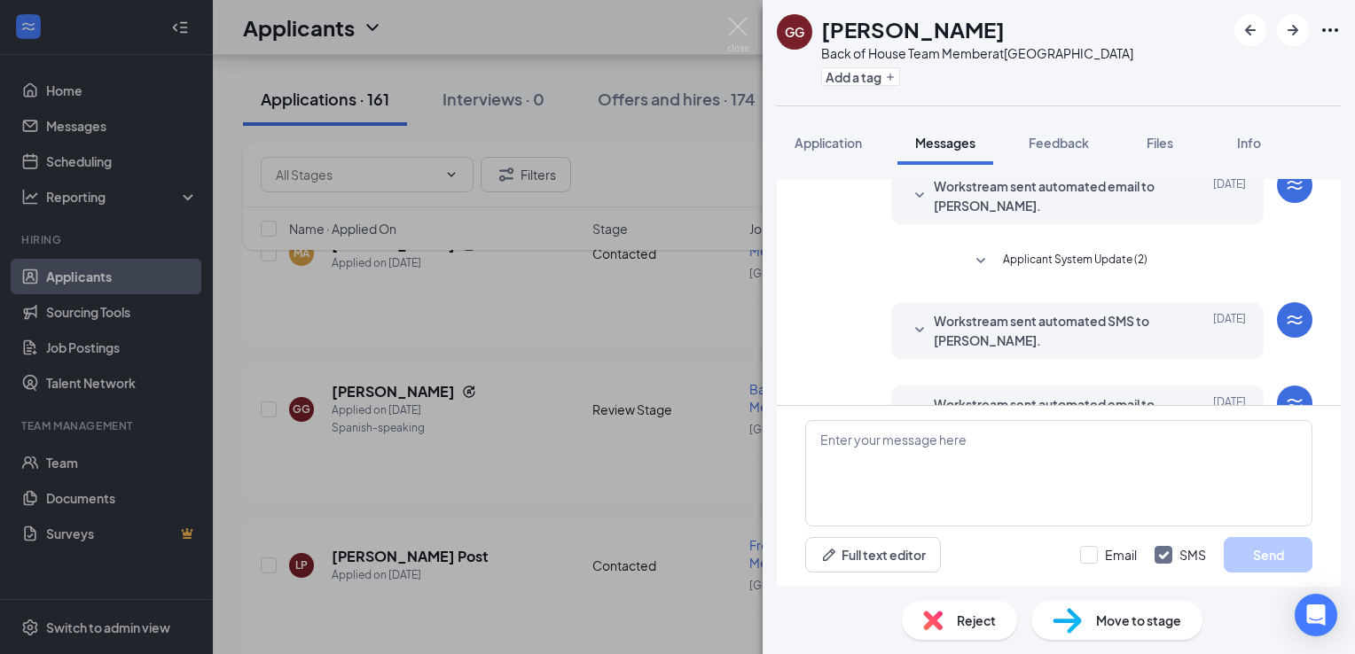
scroll to position [259, 0]
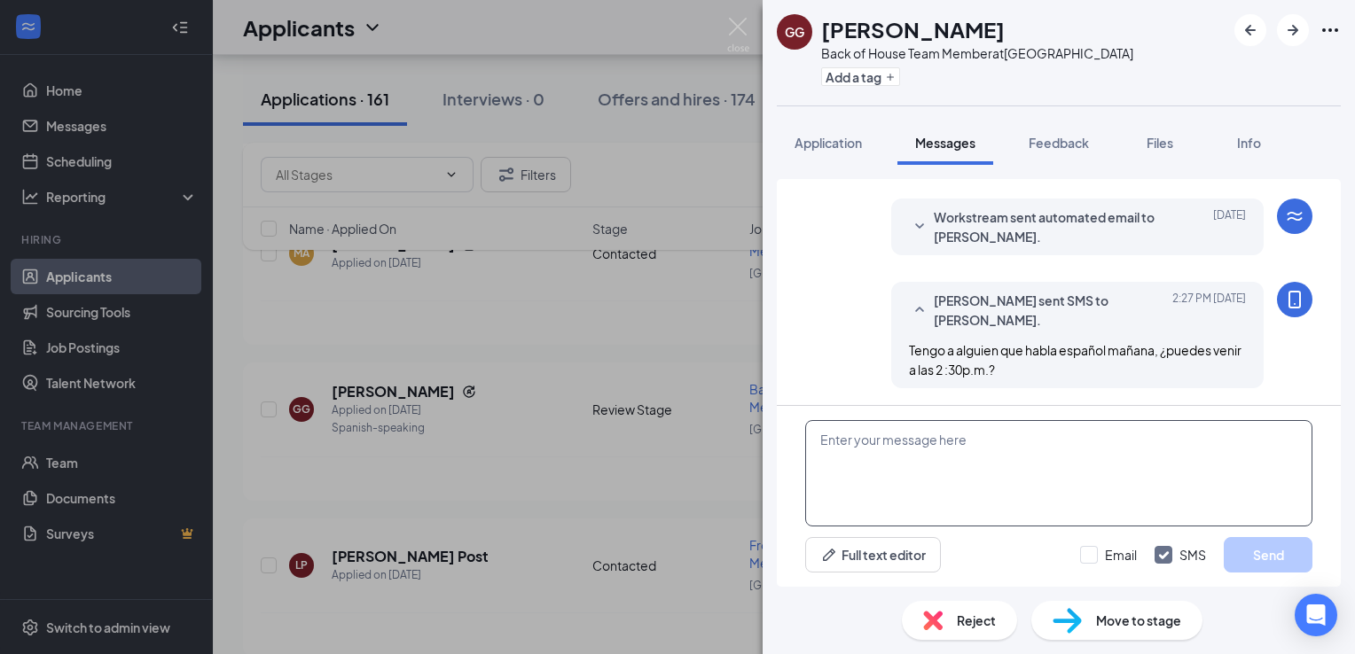
click at [975, 426] on textarea at bounding box center [1058, 473] width 507 height 106
type textarea "P"
type textarea "p"
click at [889, 436] on textarea at bounding box center [1058, 473] width 507 height 106
paste textarea "Saludos del equipo de contratación de [DEMOGRAPHIC_DATA] Fil A, ¿podrías venir …"
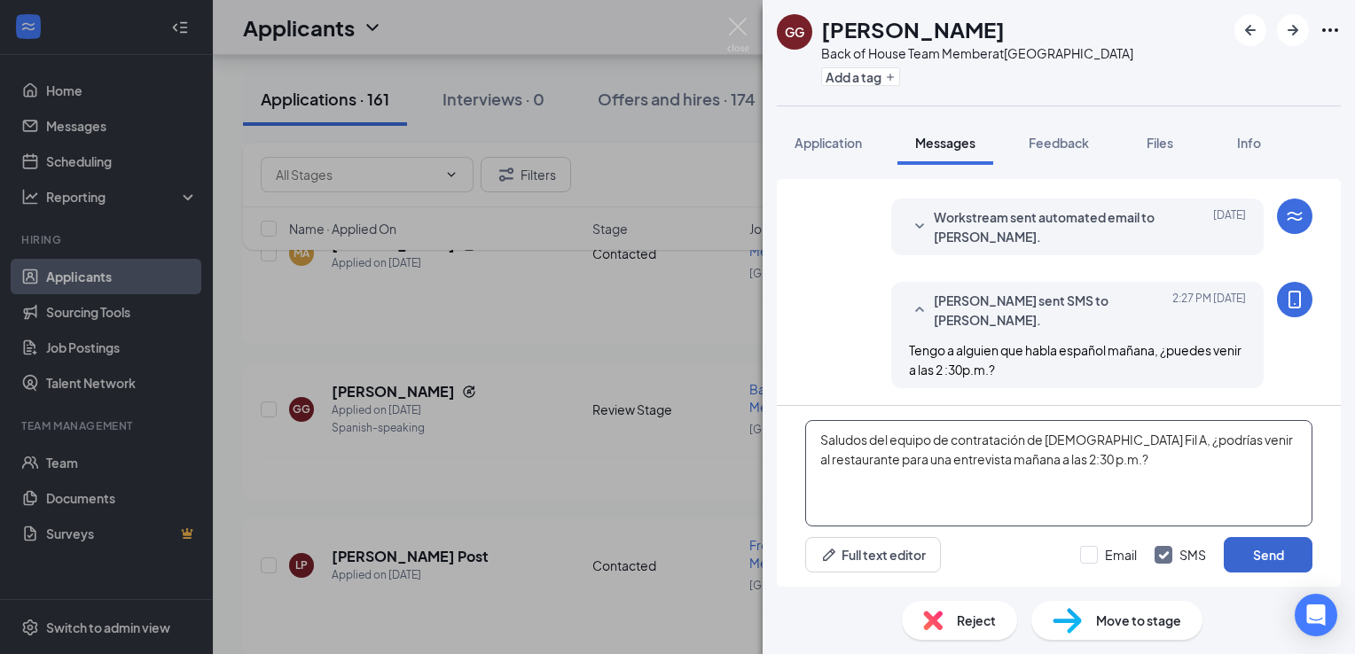
type textarea "Saludos del equipo de contratación de [DEMOGRAPHIC_DATA] Fil A, ¿podrías venir …"
click at [1268, 549] on button "Send" at bounding box center [1268, 554] width 89 height 35
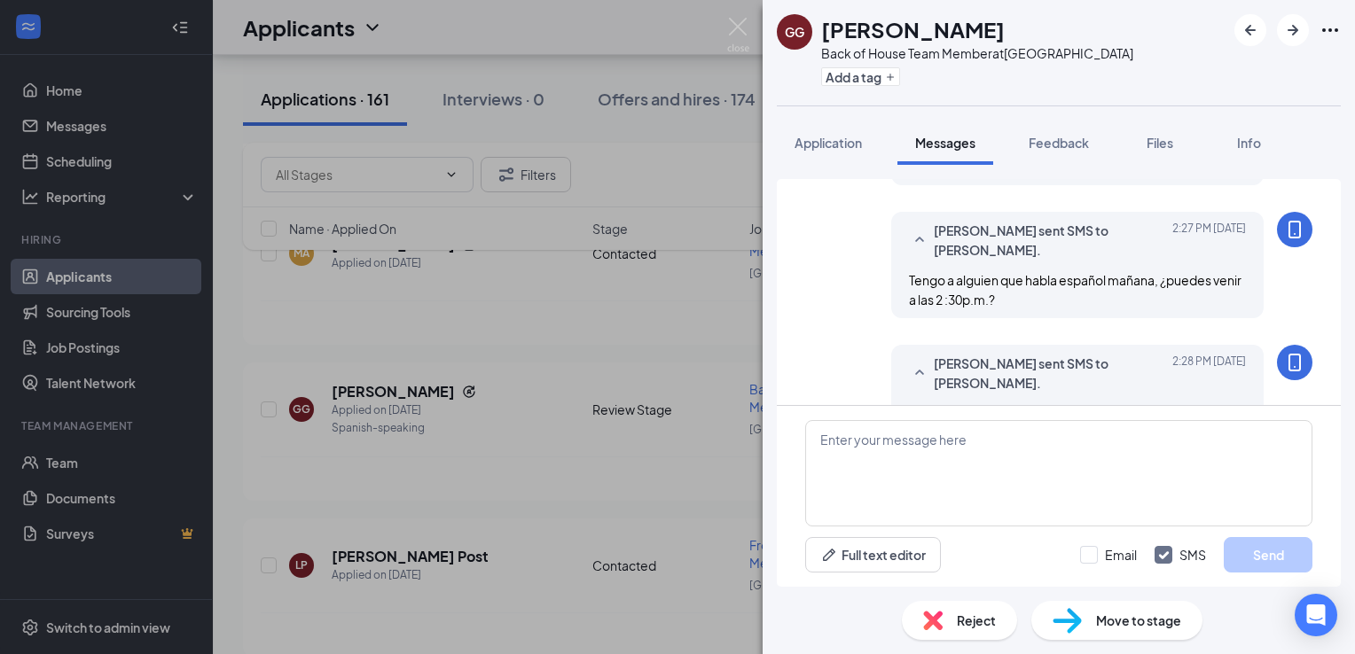
scroll to position [411, 0]
